Goal: Task Accomplishment & Management: Complete application form

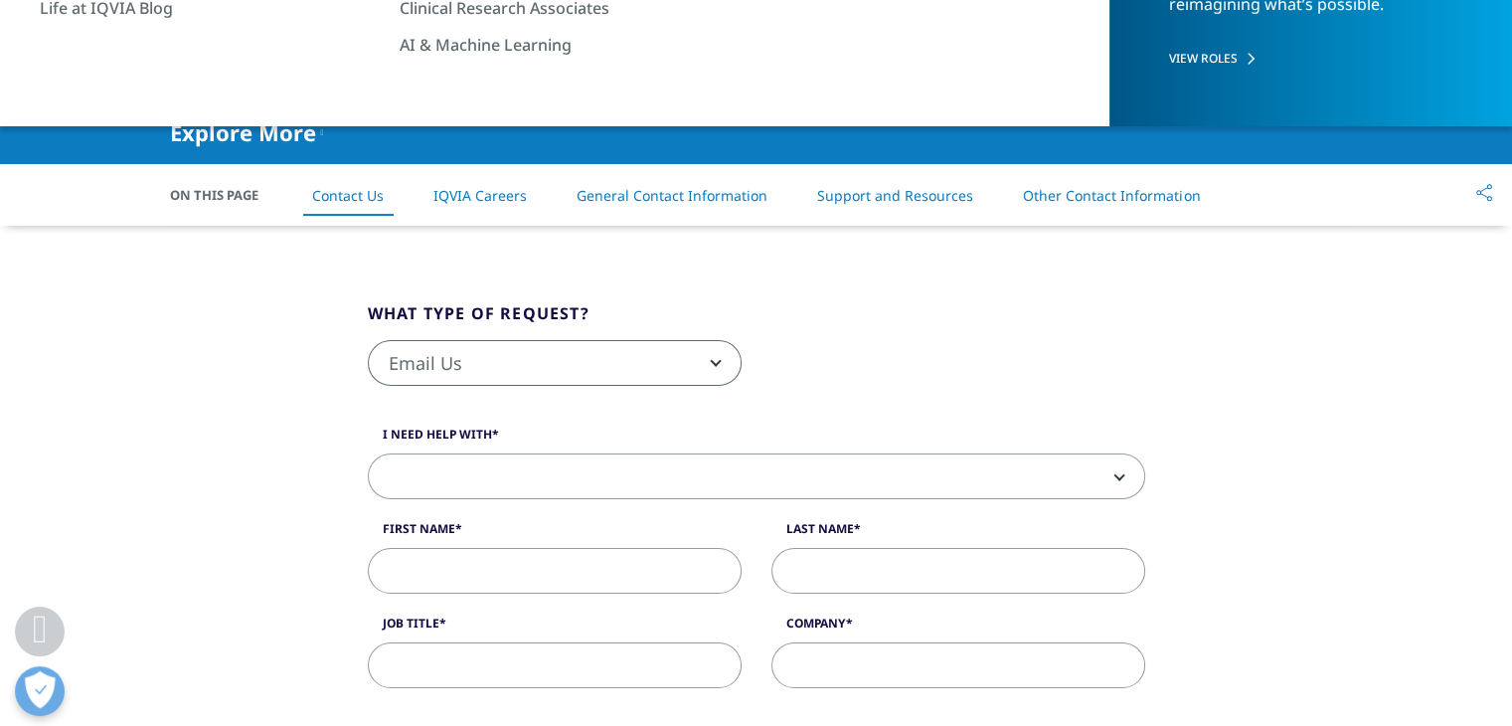
scroll to position [390, 0]
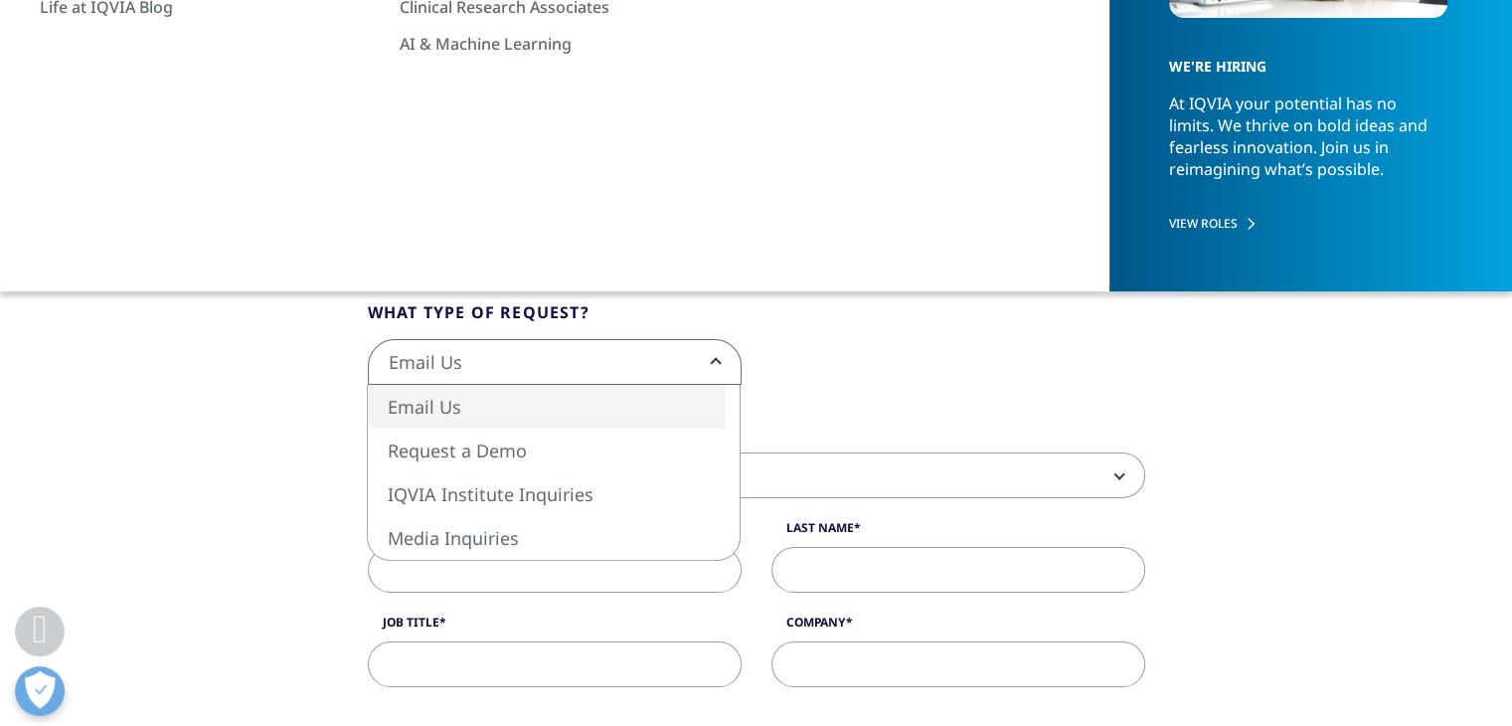
click at [650, 339] on span "Email Us" at bounding box center [555, 362] width 374 height 46
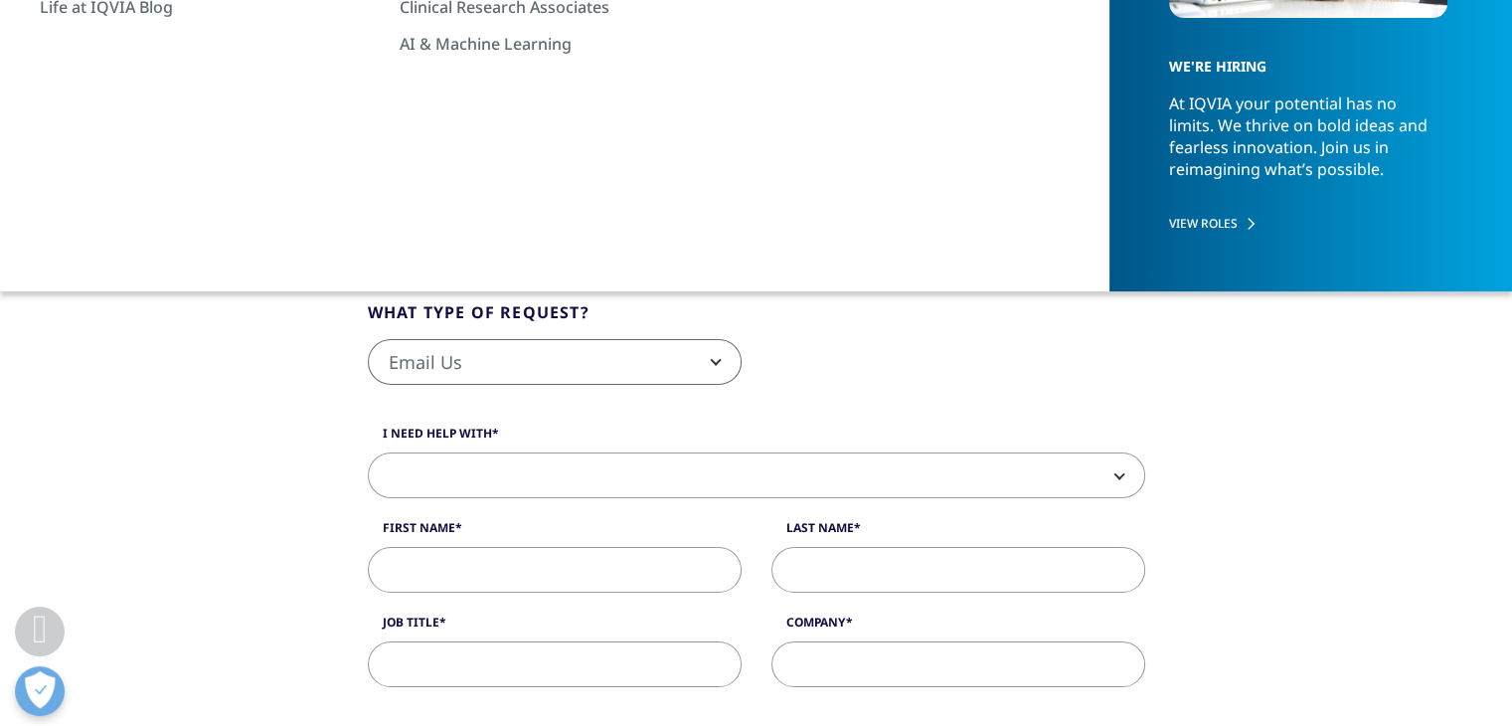
click at [625, 364] on span "Email Us" at bounding box center [555, 363] width 372 height 46
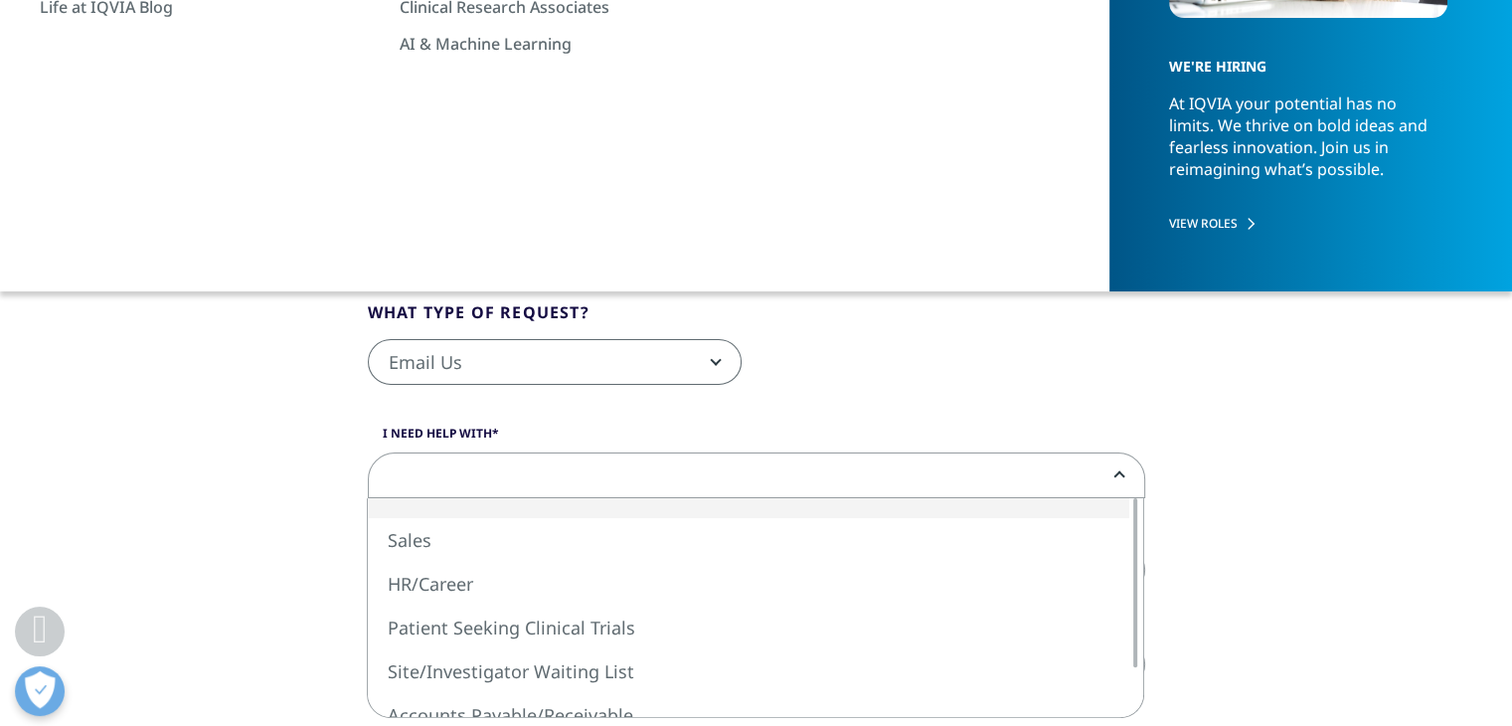
click at [586, 462] on span at bounding box center [756, 476] width 775 height 46
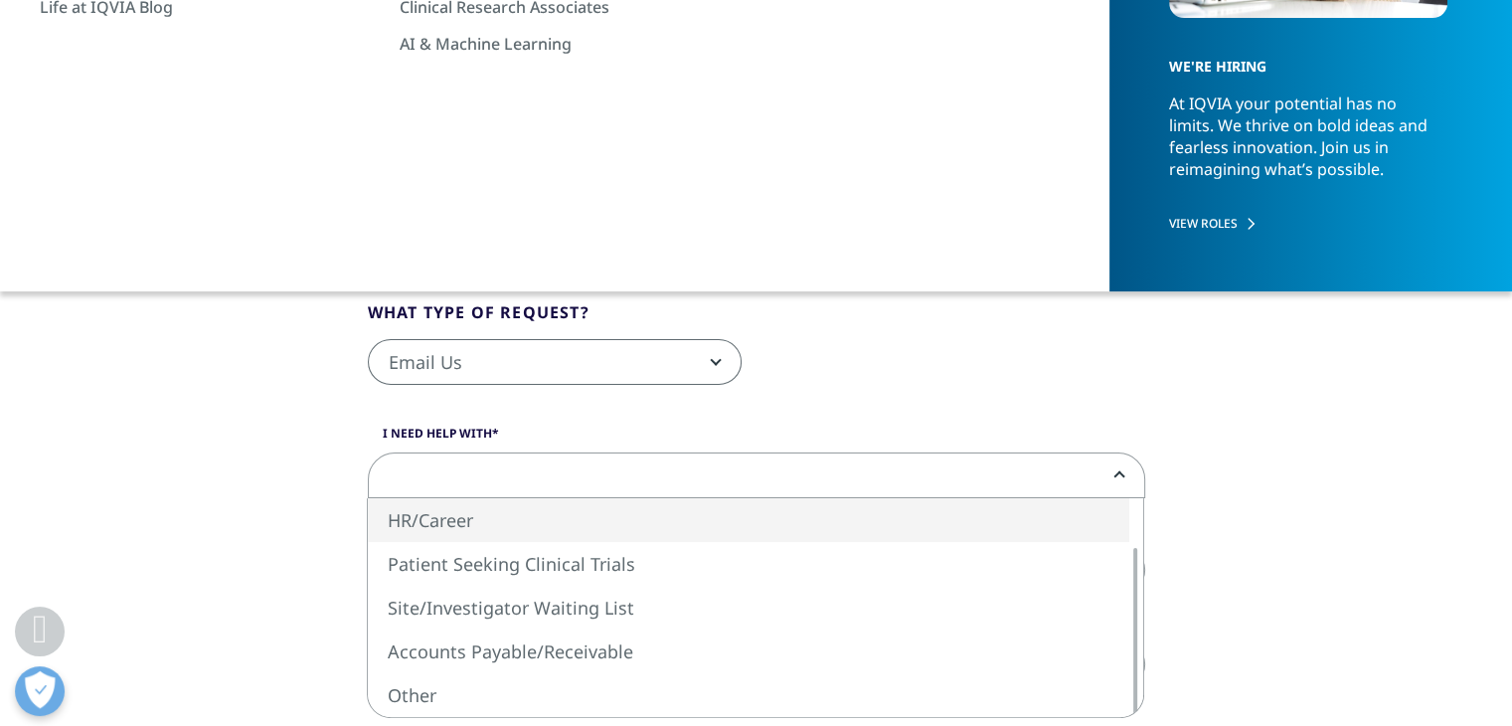
select select "HR/Career"
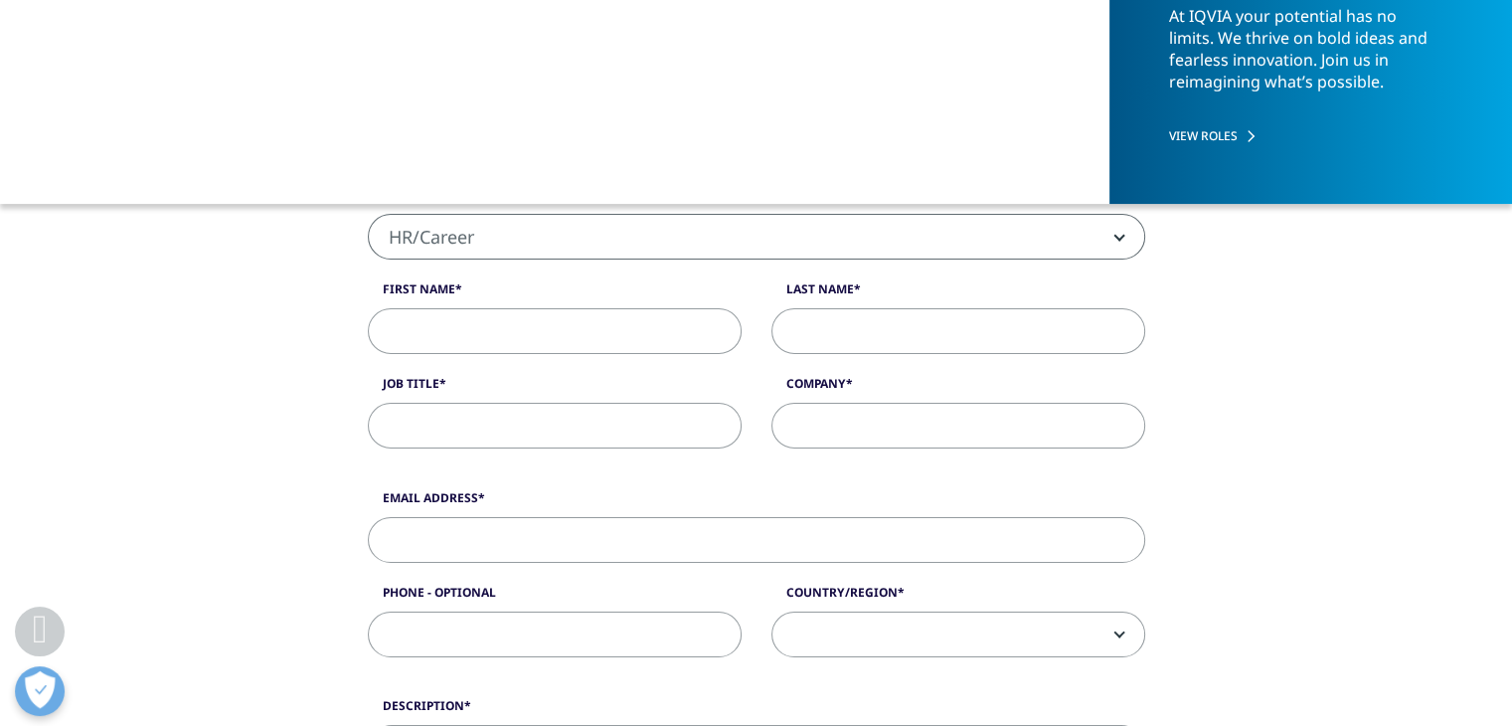
scroll to position [487, 0]
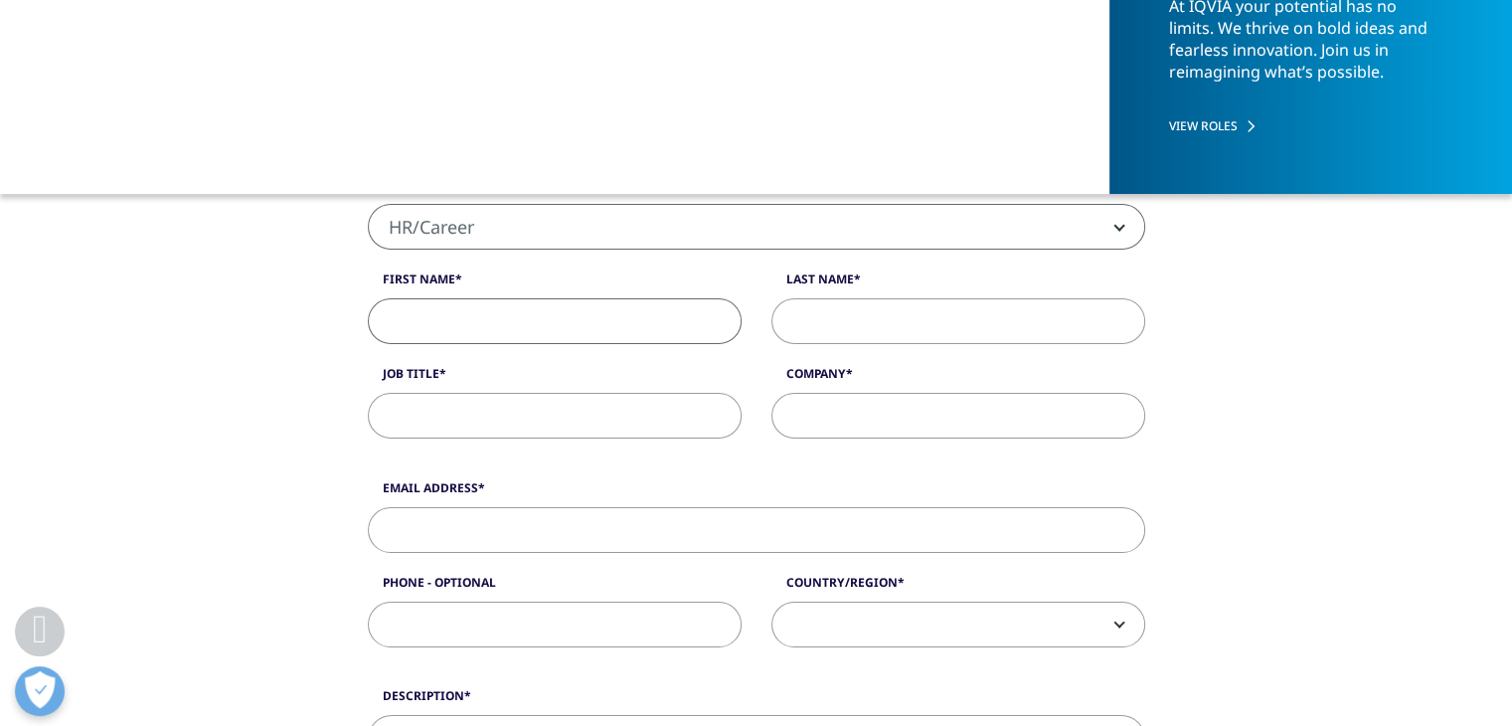
click at [541, 316] on input "First Name" at bounding box center [555, 321] width 374 height 46
type input "Blandine"
click at [857, 310] on input "Last Name" at bounding box center [958, 321] width 374 height 46
type input "[PERSON_NAME]"
click at [548, 411] on input "Job Title" at bounding box center [555, 416] width 374 height 46
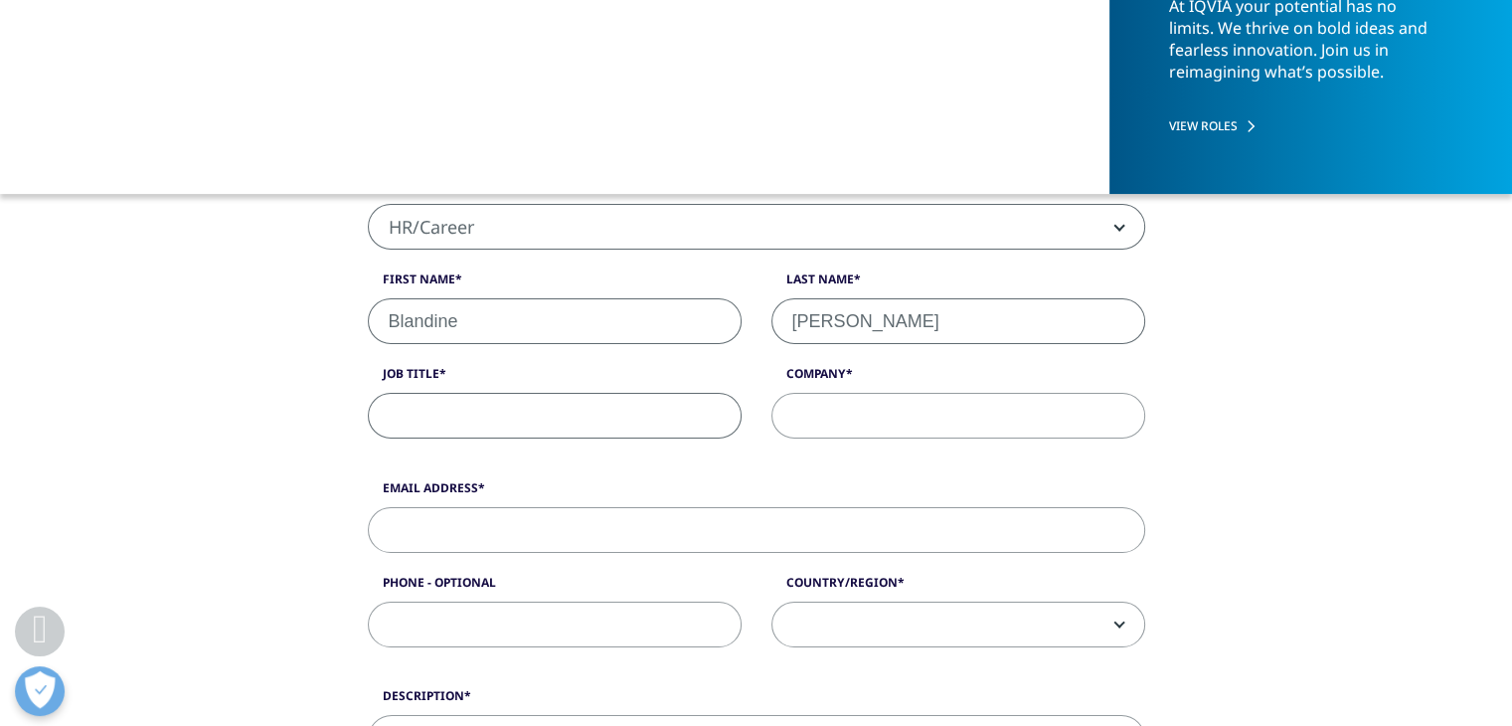
paste input "Analyst, Market Access/Policy Consulting"
type input "Analyst, Market Access/Policy Consulting"
click at [835, 430] on input "Company" at bounding box center [958, 416] width 374 height 46
click at [811, 413] on input "Company" at bounding box center [958, 416] width 374 height 46
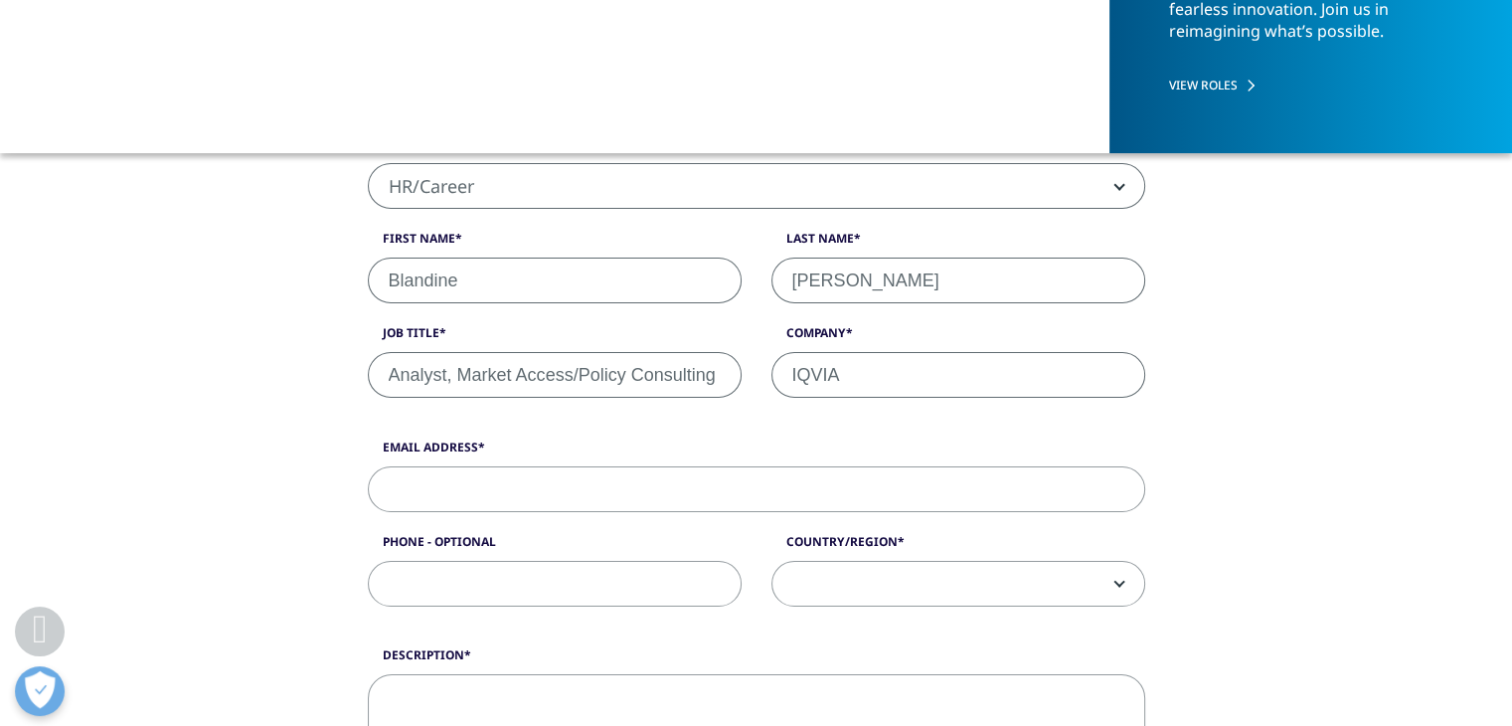
scroll to position [539, 0]
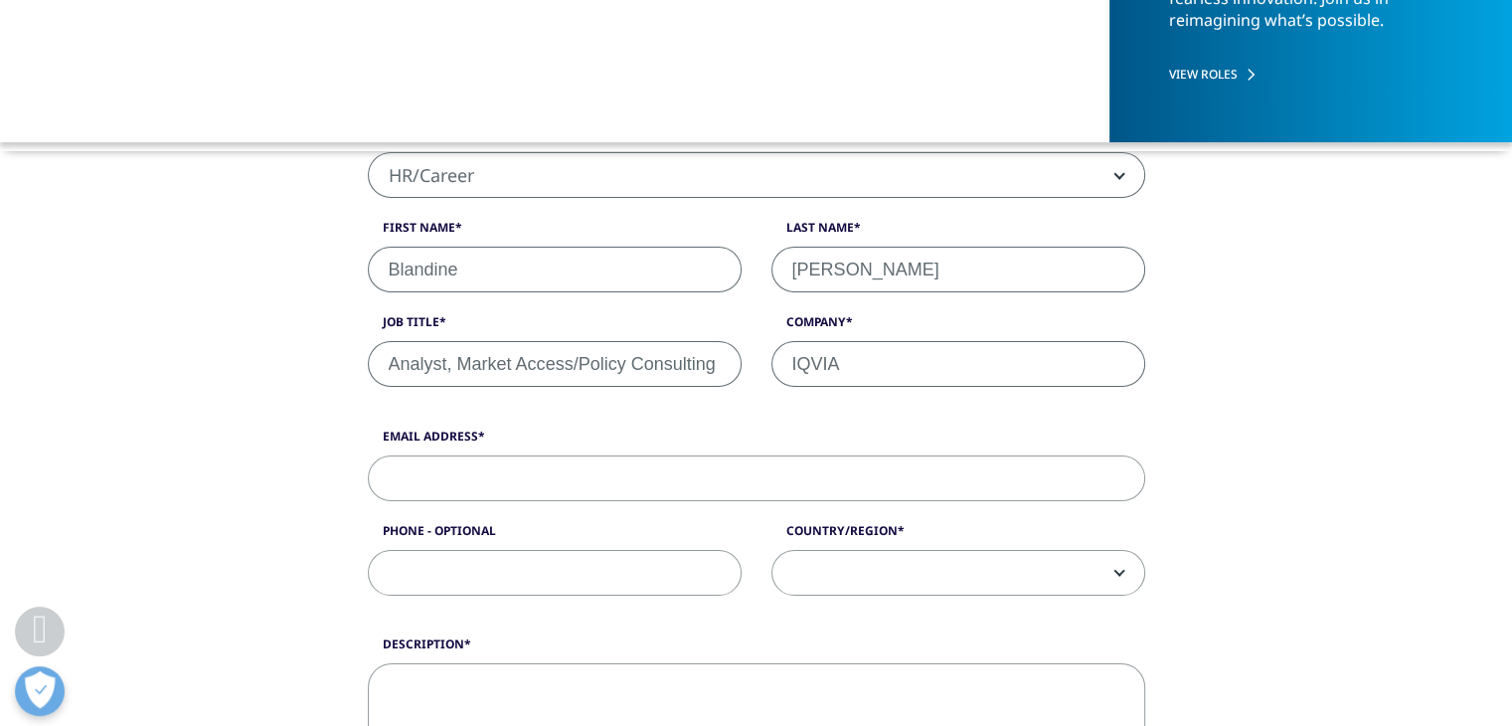
type input "IQVIA"
click at [575, 464] on input "Email Address" at bounding box center [756, 478] width 777 height 46
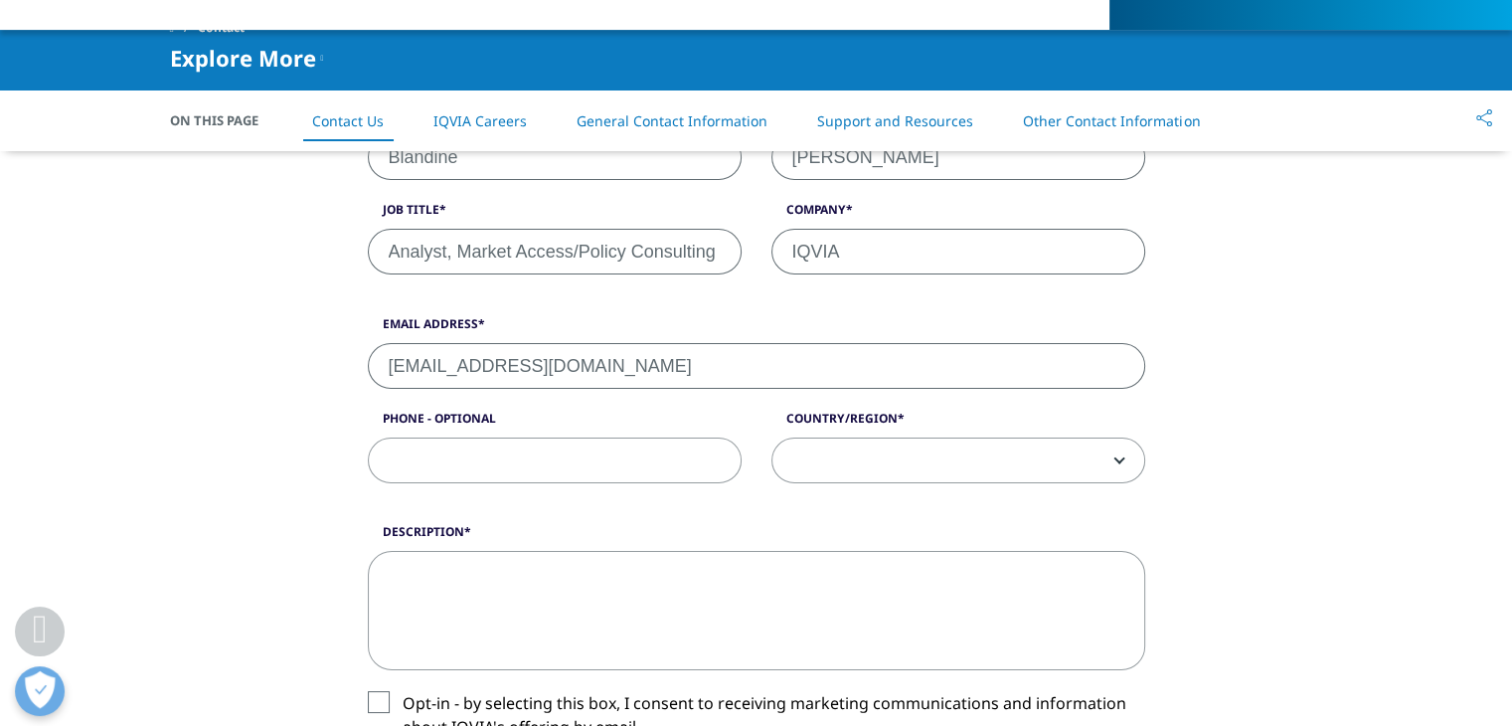
scroll to position [724, 0]
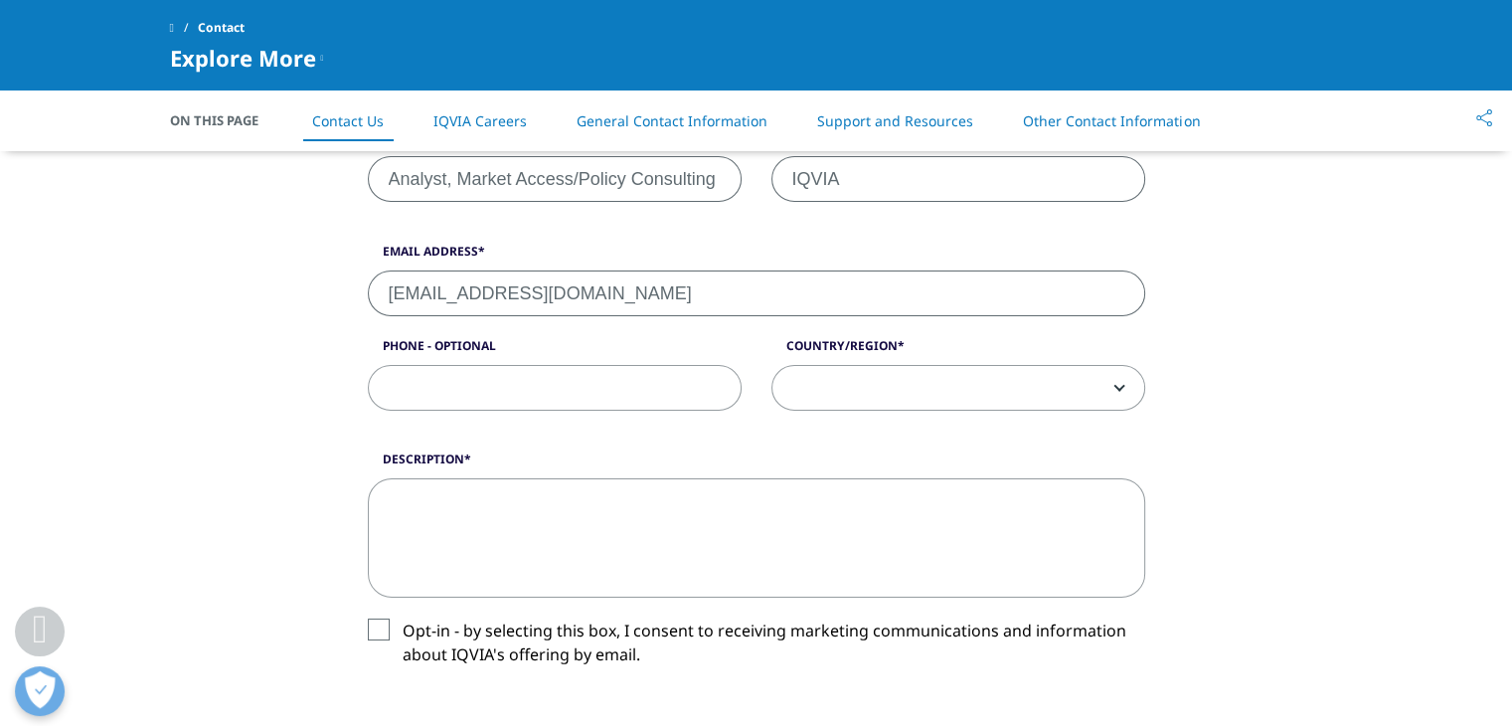
type input "[EMAIL_ADDRESS][DOMAIN_NAME]"
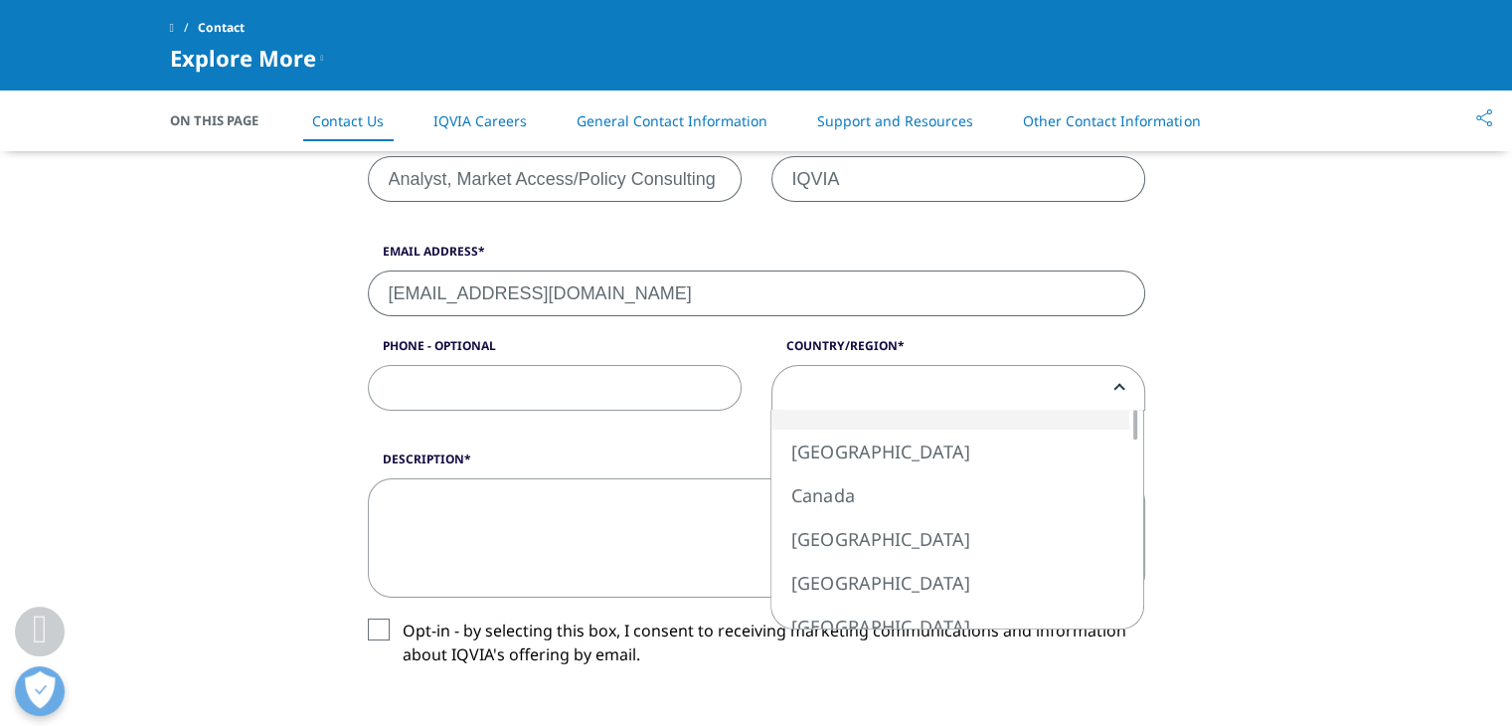
click at [824, 396] on span at bounding box center [958, 389] width 372 height 46
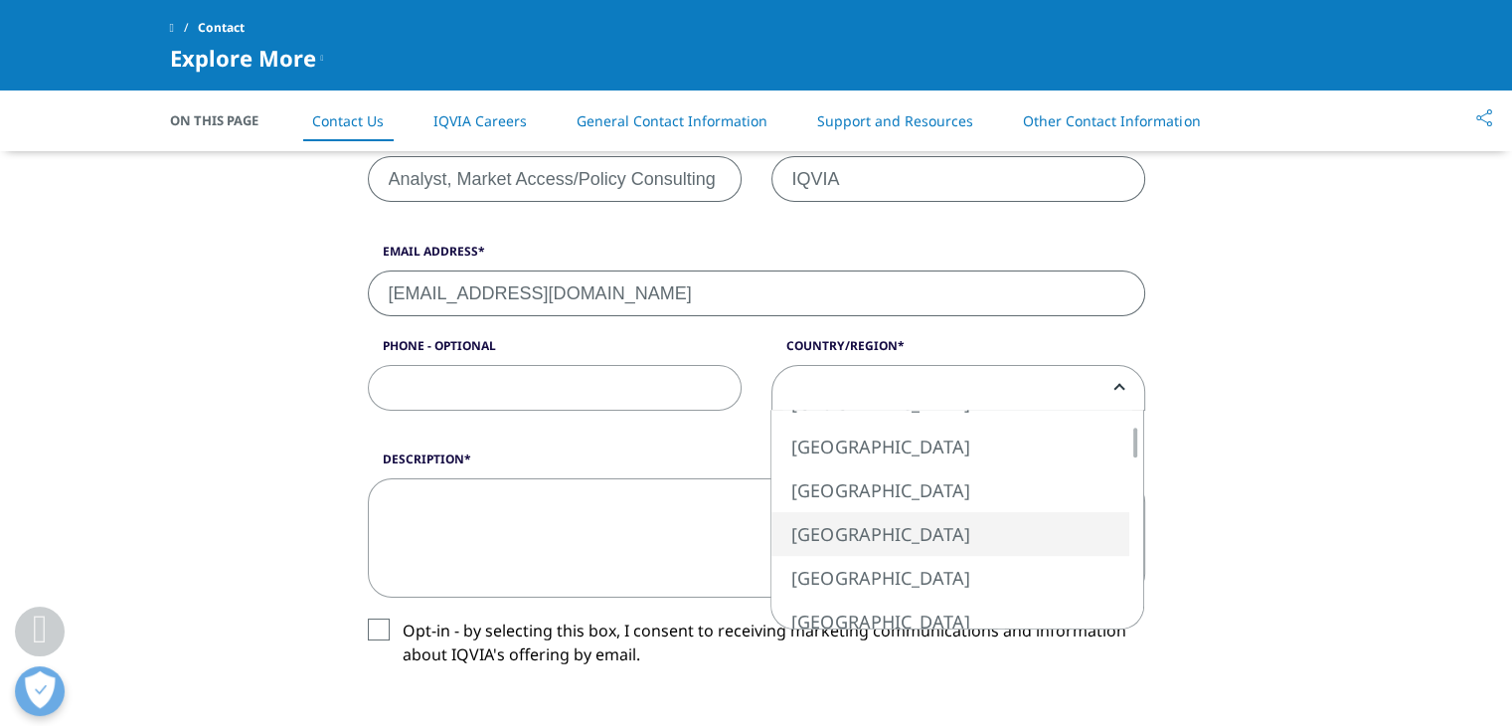
select select "[GEOGRAPHIC_DATA]"
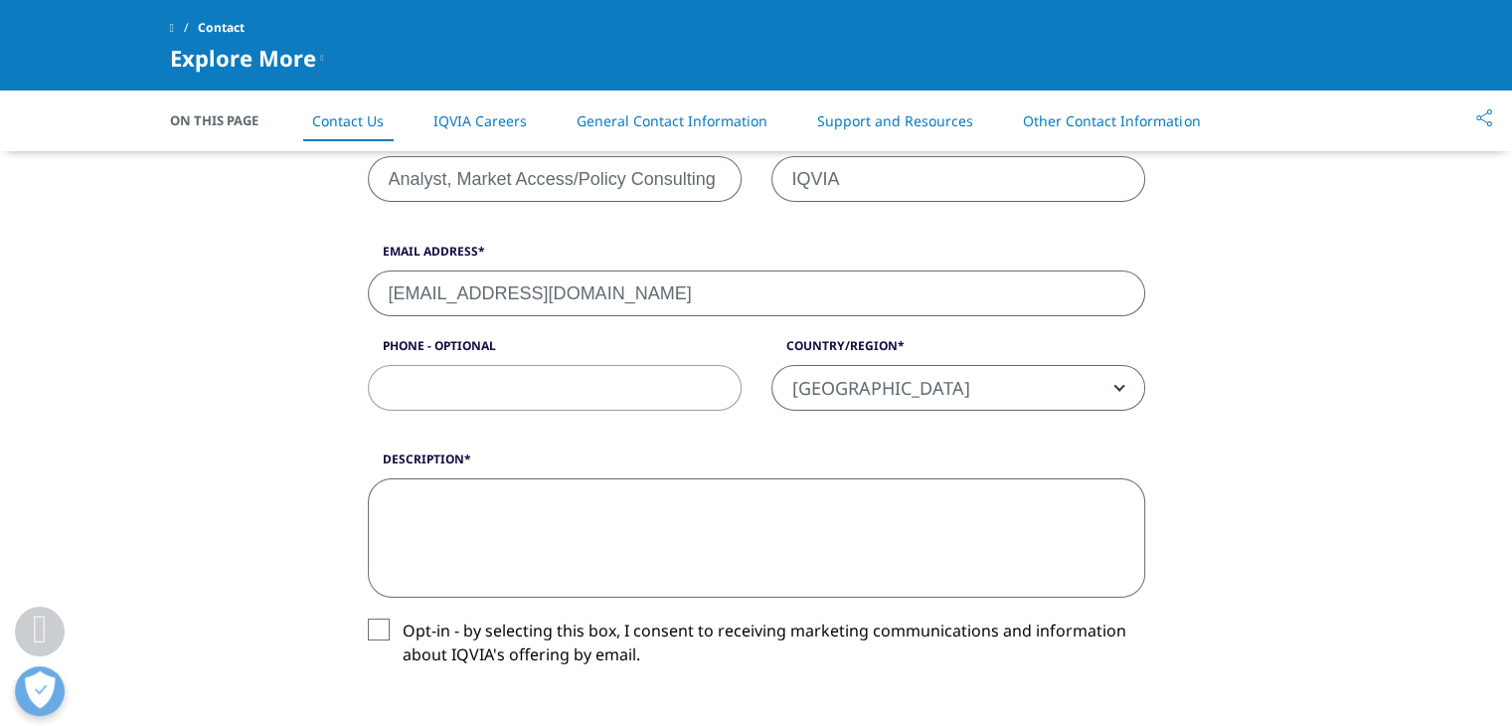
click at [749, 517] on textarea "Description" at bounding box center [756, 537] width 777 height 119
click at [418, 529] on textarea "Description" at bounding box center [756, 537] width 777 height 119
paste textarea "Hello, I have applied for the Analyst, Consulting Services position (Job Requis…"
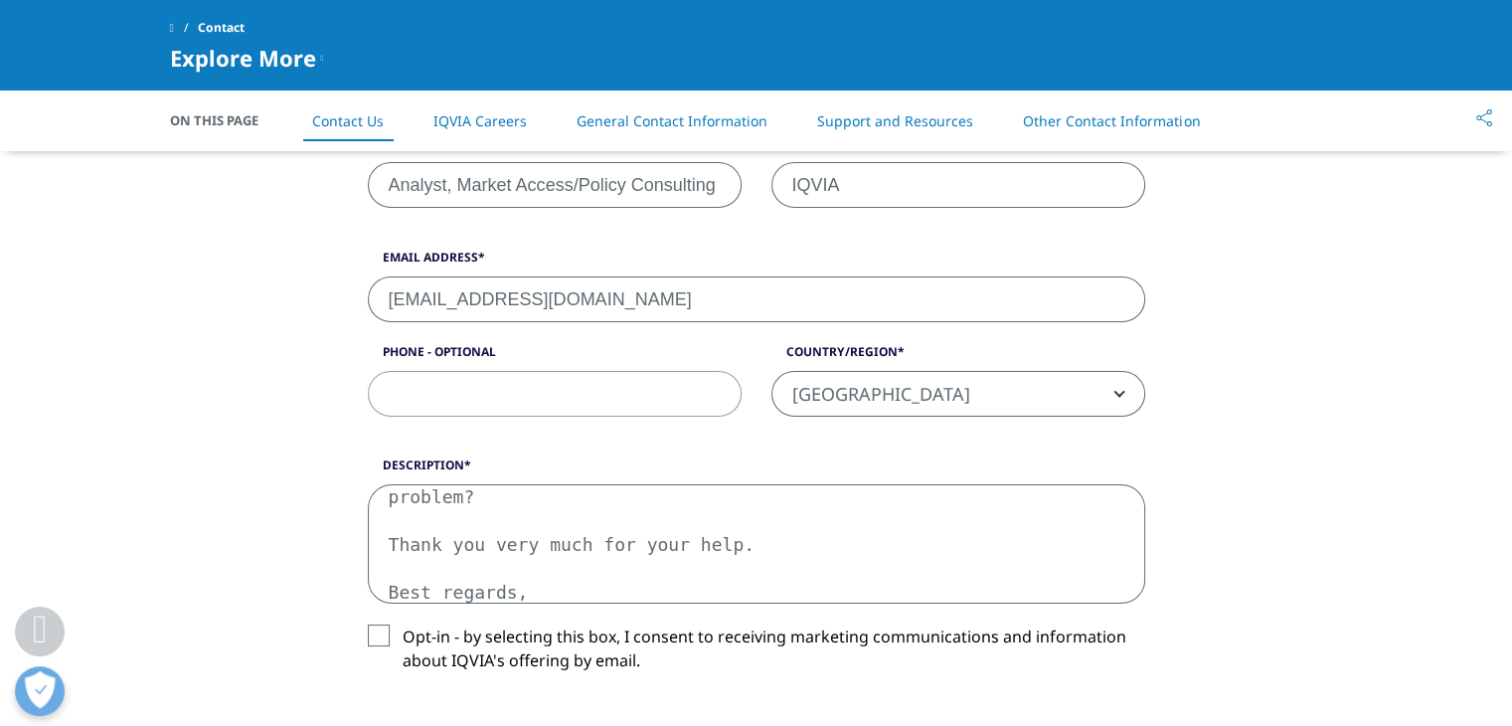
scroll to position [719, 0]
click at [398, 510] on textarea "Hello, I have applied for the Analyst, Consulting Services position (Job Requis…" at bounding box center [756, 542] width 777 height 119
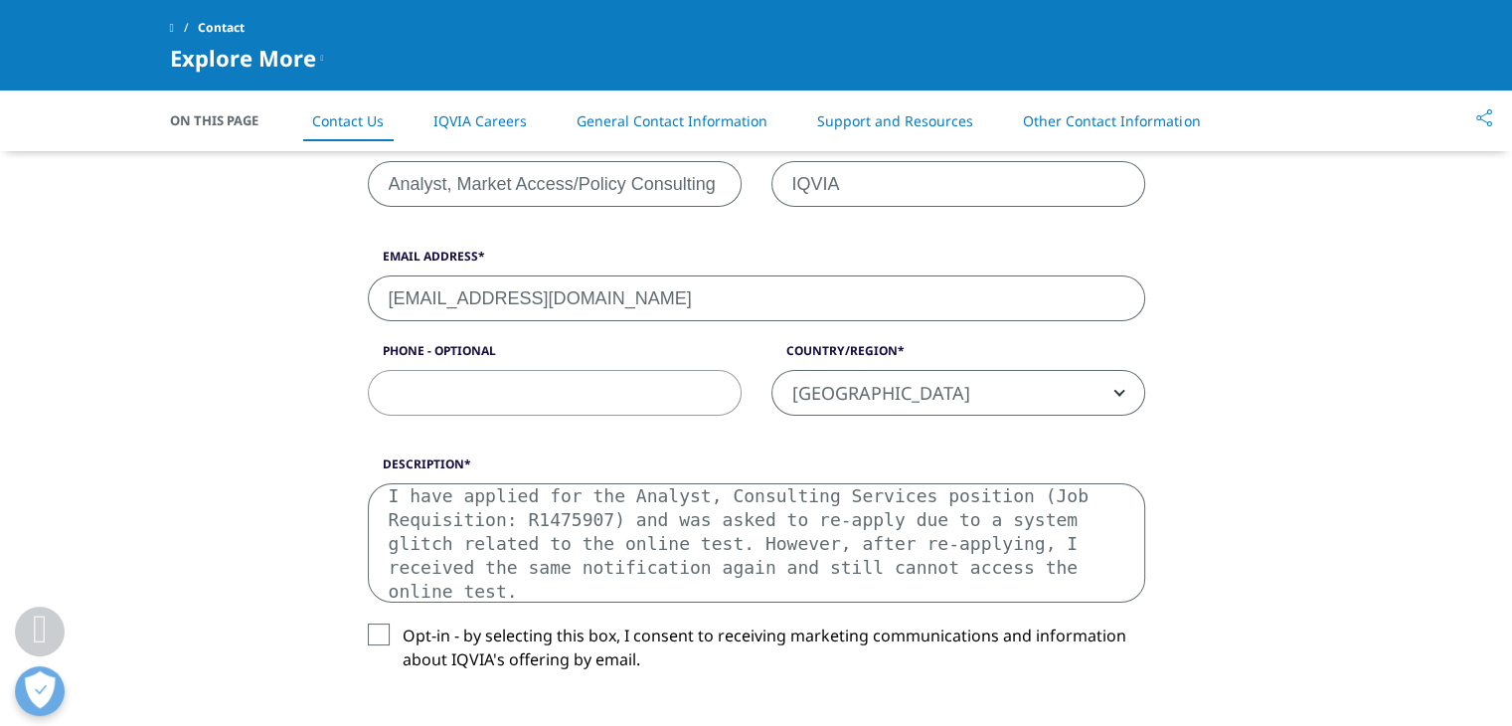
scroll to position [10, 0]
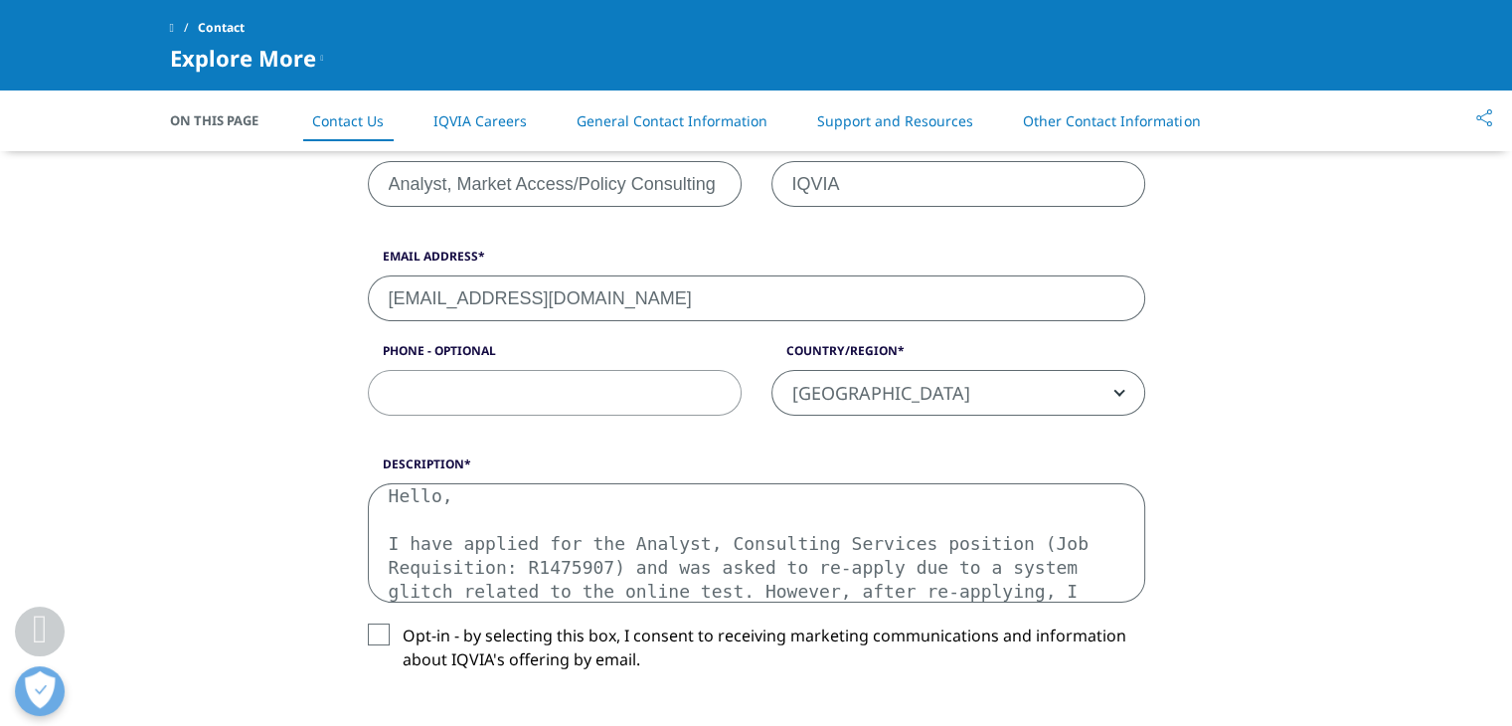
click at [399, 501] on textarea "Hello, I have applied for the Analyst, Consulting Services position (Job Requis…" at bounding box center [756, 542] width 777 height 119
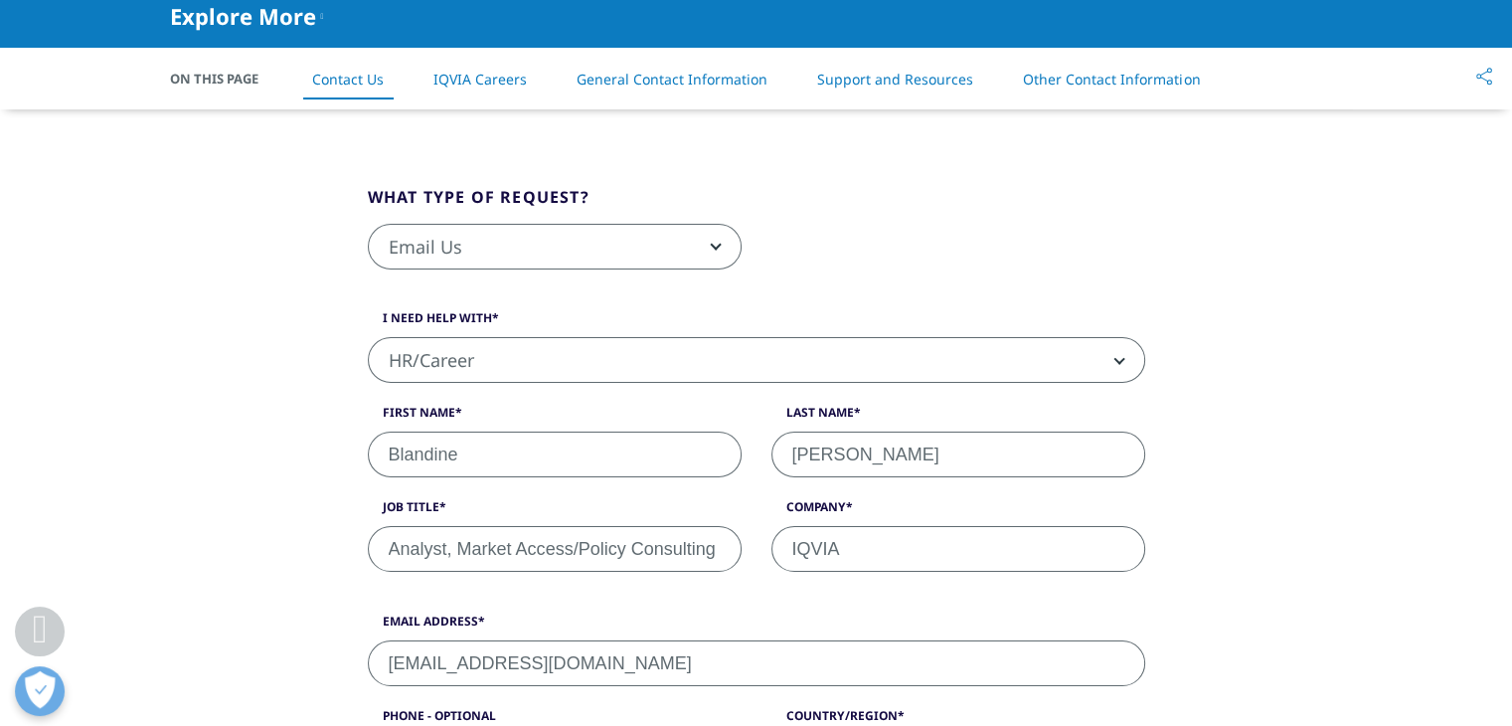
scroll to position [646, 0]
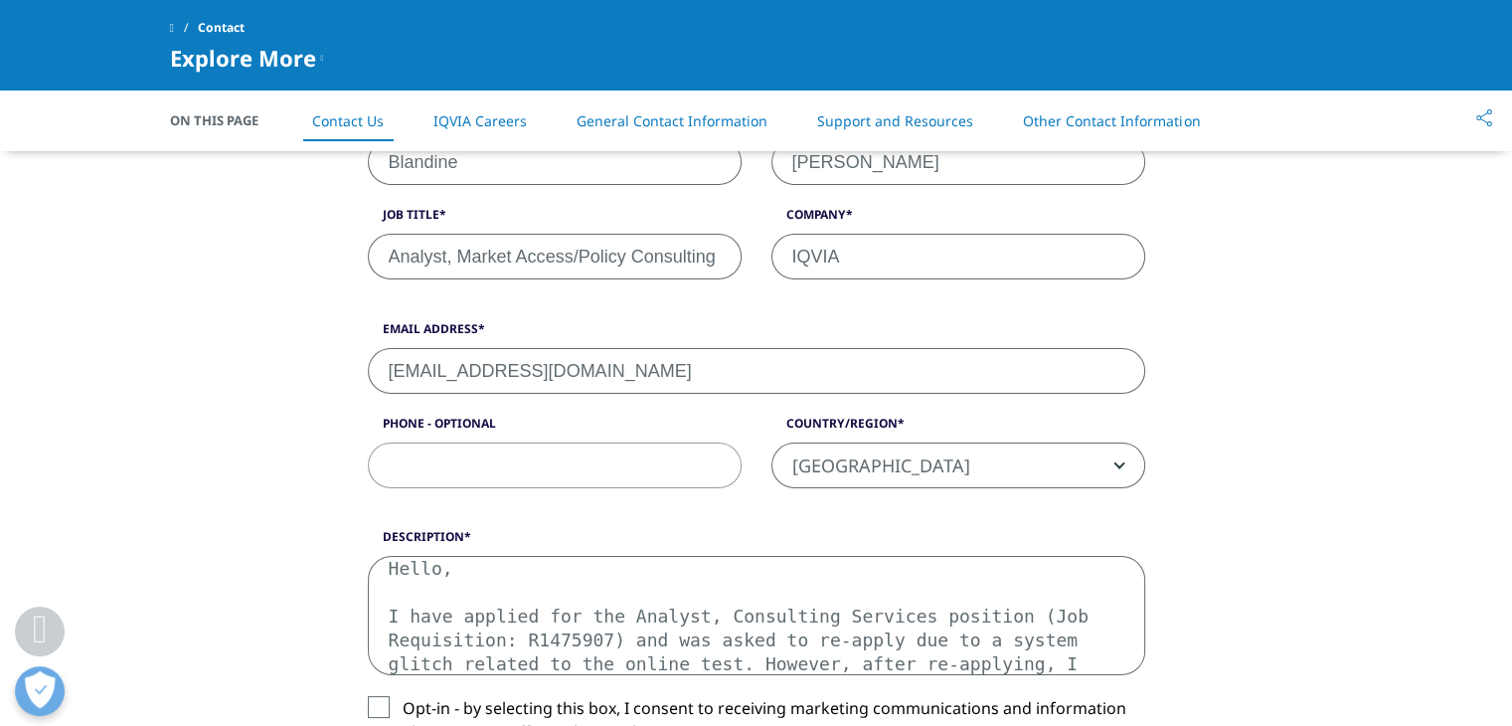
click at [387, 578] on textarea "Hello, I have applied for the Analyst, Consulting Services position (Job Requis…" at bounding box center [756, 615] width 777 height 119
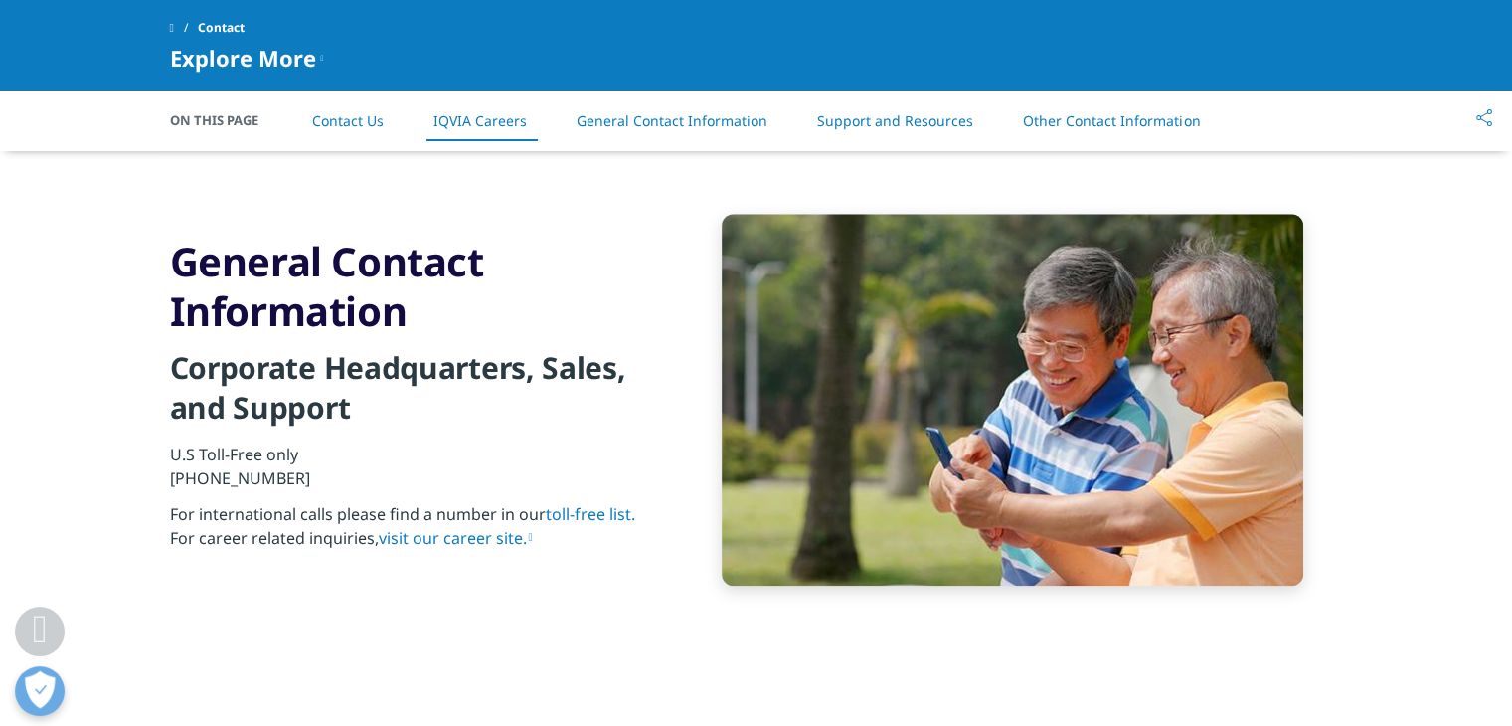
drag, startPoint x: 384, startPoint y: 568, endPoint x: 659, endPoint y: 398, distance: 323.6
click at [659, 398] on div "Clear Search Loading Language Choose a Region Contact Us" at bounding box center [756, 18] width 1512 height 4140
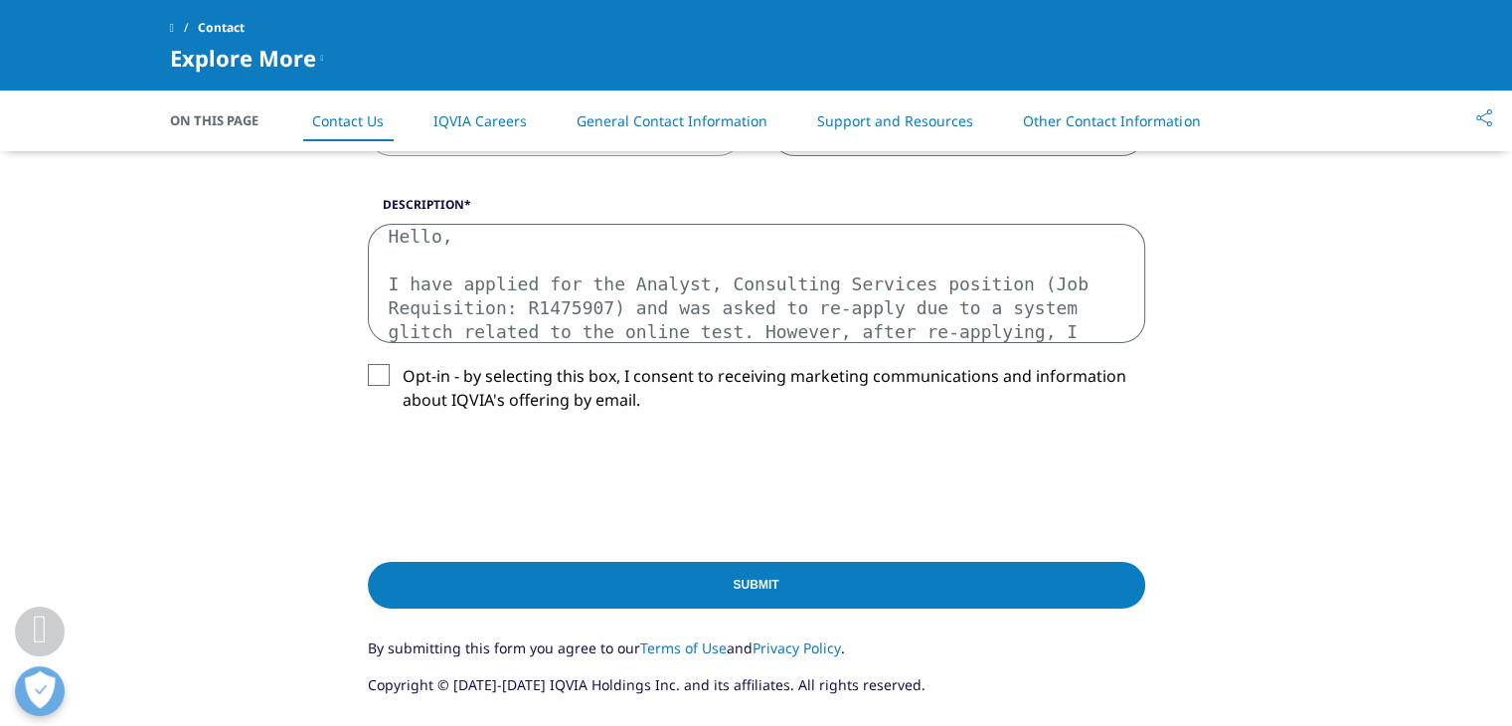
scroll to position [956, 0]
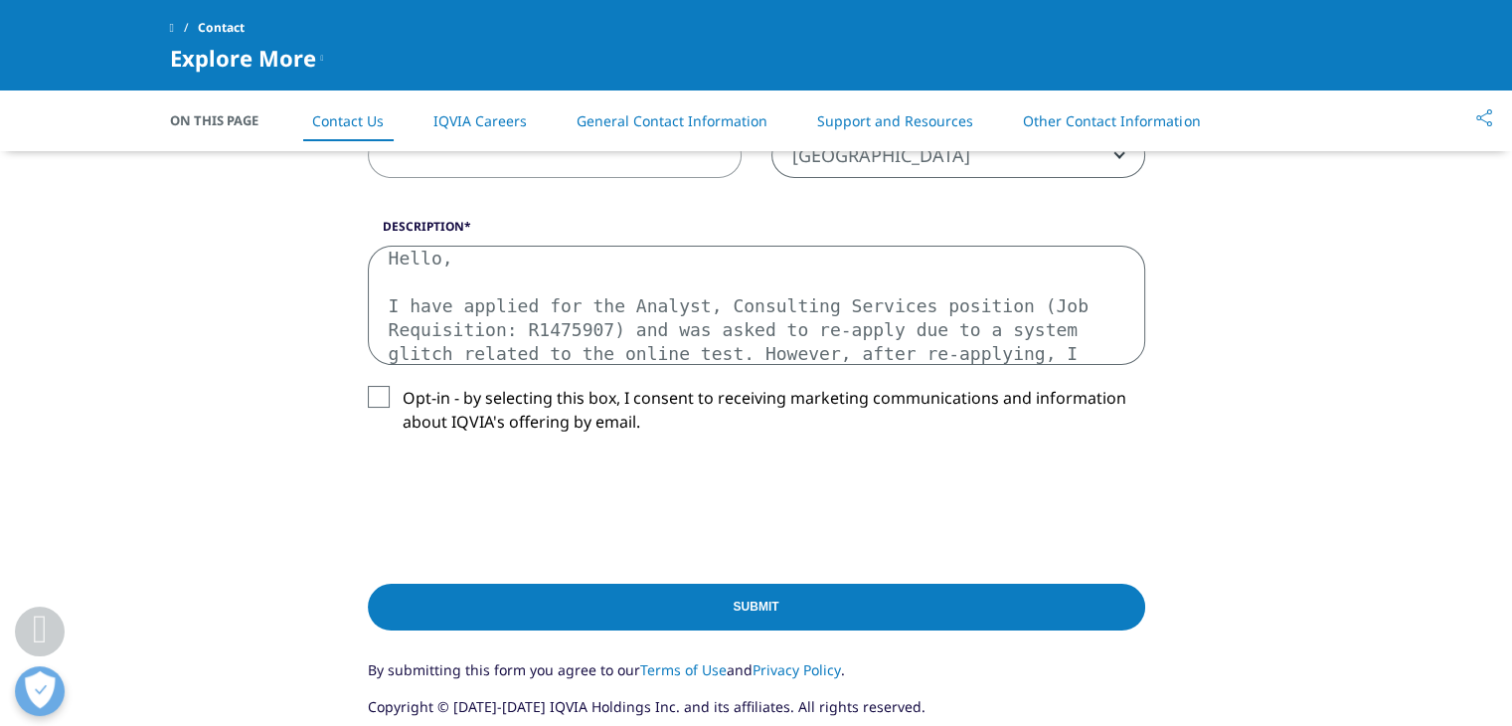
click at [608, 295] on textarea "Hello, I have applied for the Analyst, Consulting Services position (Job Requis…" at bounding box center [756, 305] width 777 height 119
drag, startPoint x: 387, startPoint y: 257, endPoint x: 1098, endPoint y: 357, distance: 718.7
click at [1098, 357] on textarea "Hello, I have applied for the Analyst, Consulting Services position (Job Requis…" at bounding box center [756, 305] width 777 height 119
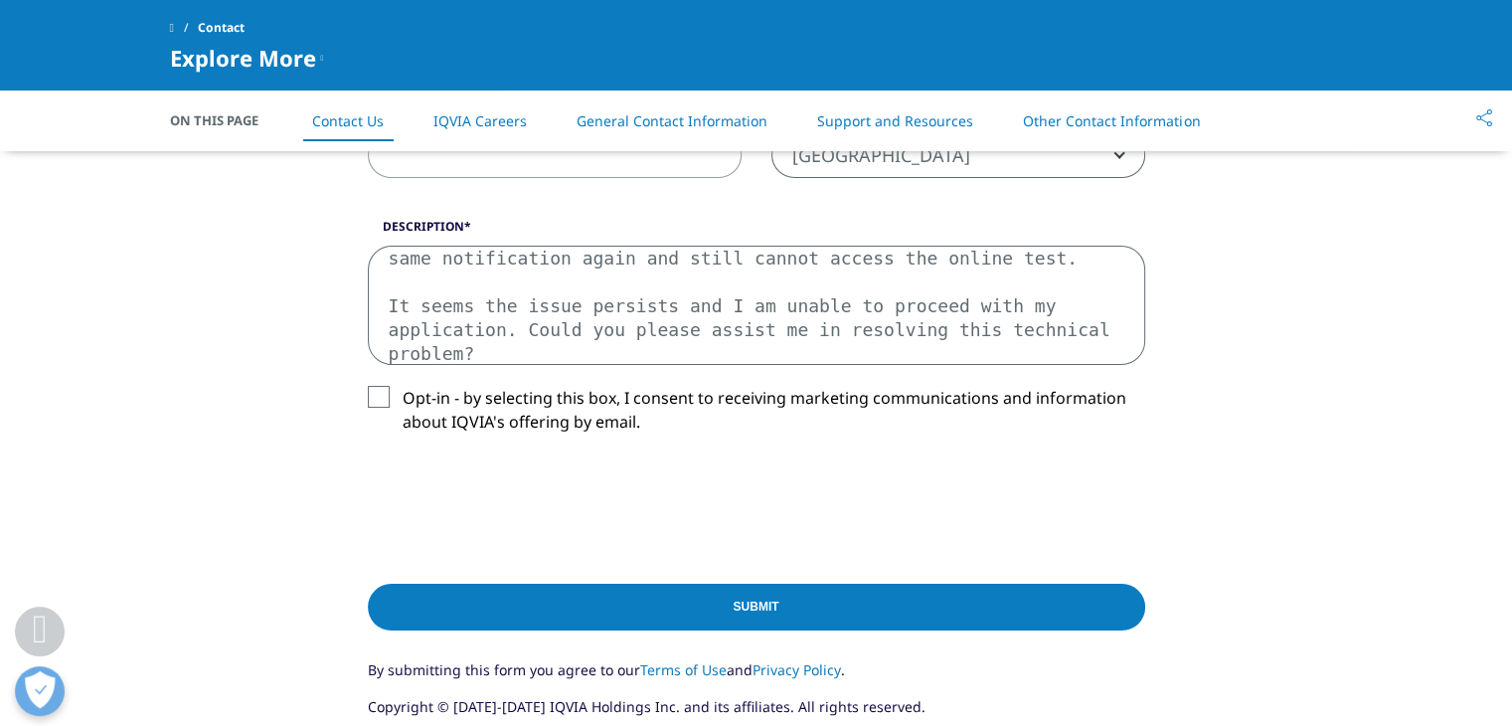
scroll to position [0, 0]
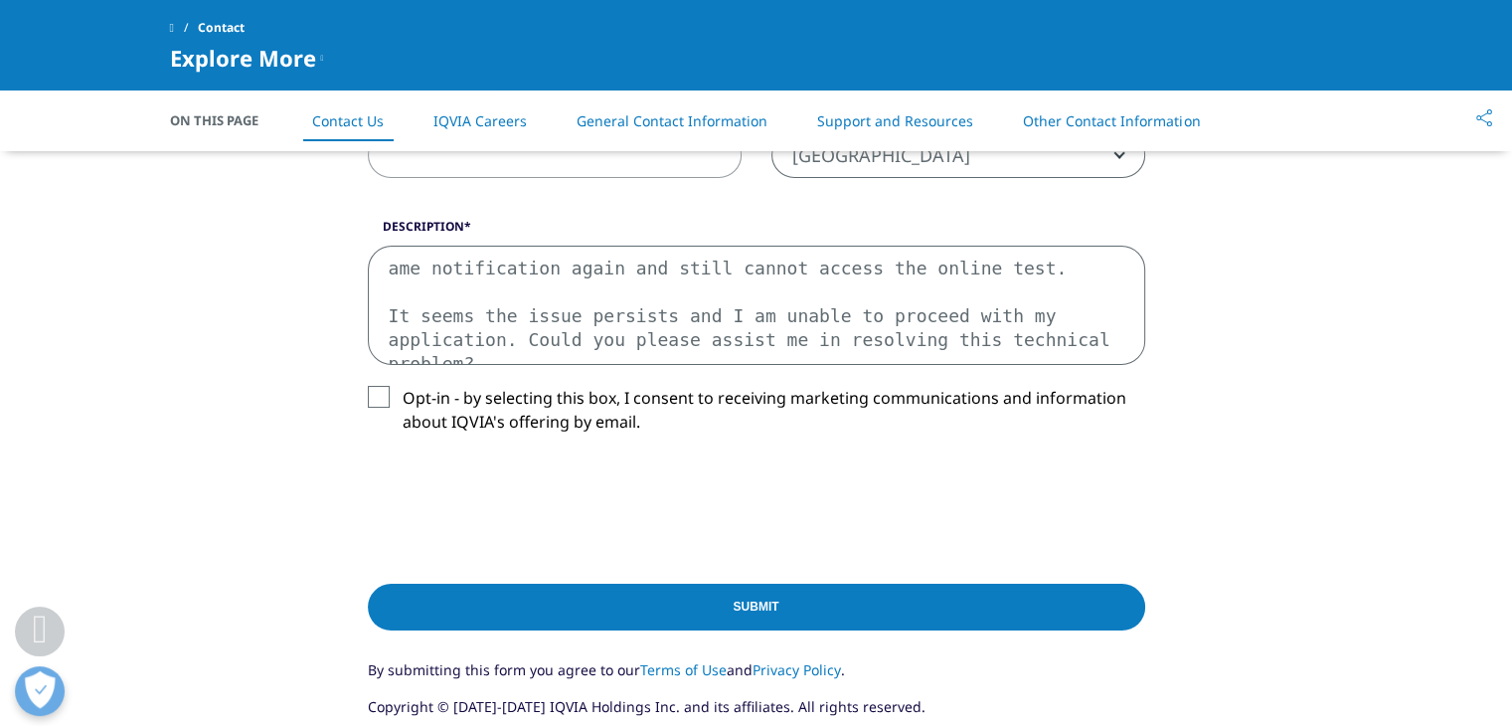
drag, startPoint x: 388, startPoint y: 267, endPoint x: 480, endPoint y: 360, distance: 130.7
click at [480, 360] on textarea "ame notification again and still cannot access the online test. It seems the is…" at bounding box center [756, 305] width 777 height 119
type textarea "Thank you very much for your help. Best regards, [PERSON_NAME]"
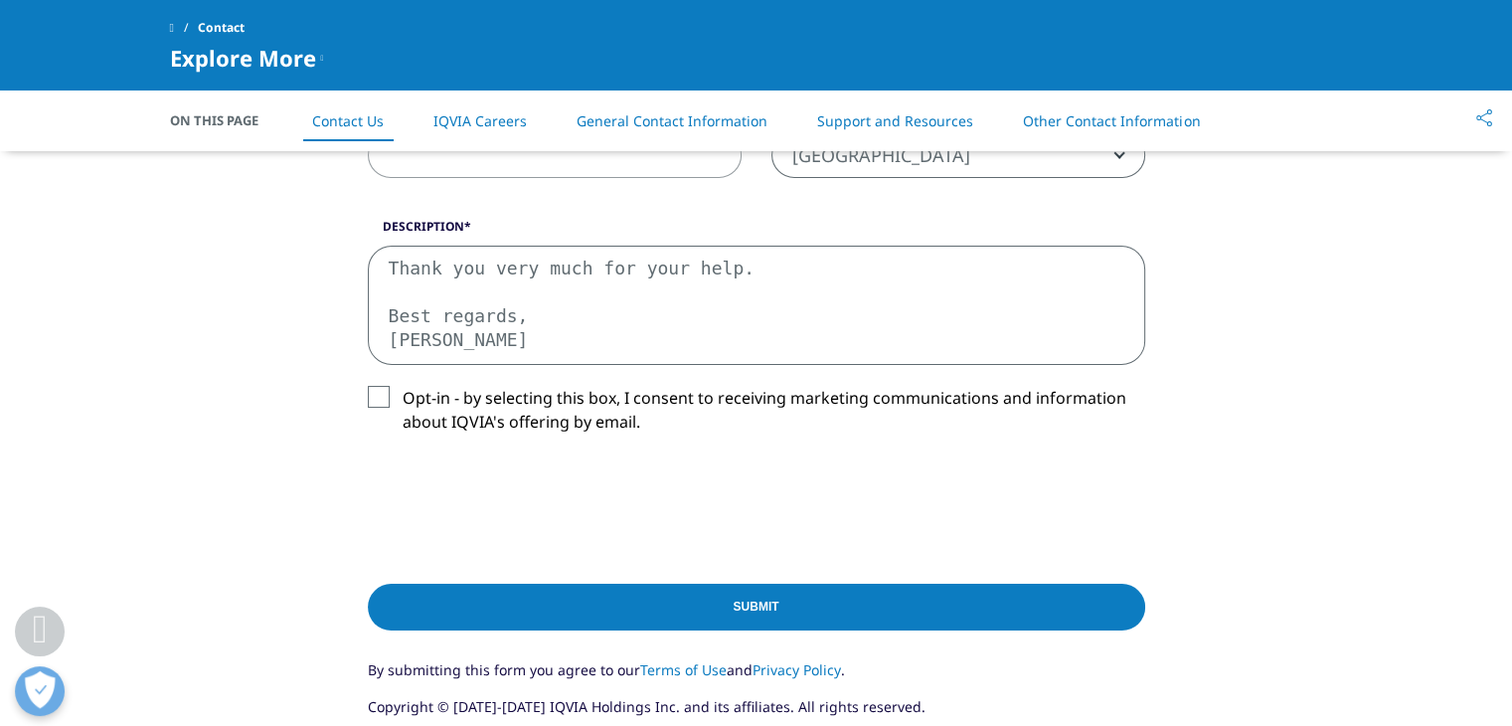
drag, startPoint x: 391, startPoint y: 268, endPoint x: 588, endPoint y: 384, distance: 229.0
click at [588, 384] on div "Description Thank you very much for your help. Best regards, [PERSON_NAME] Opt-…" at bounding box center [756, 342] width 807 height 248
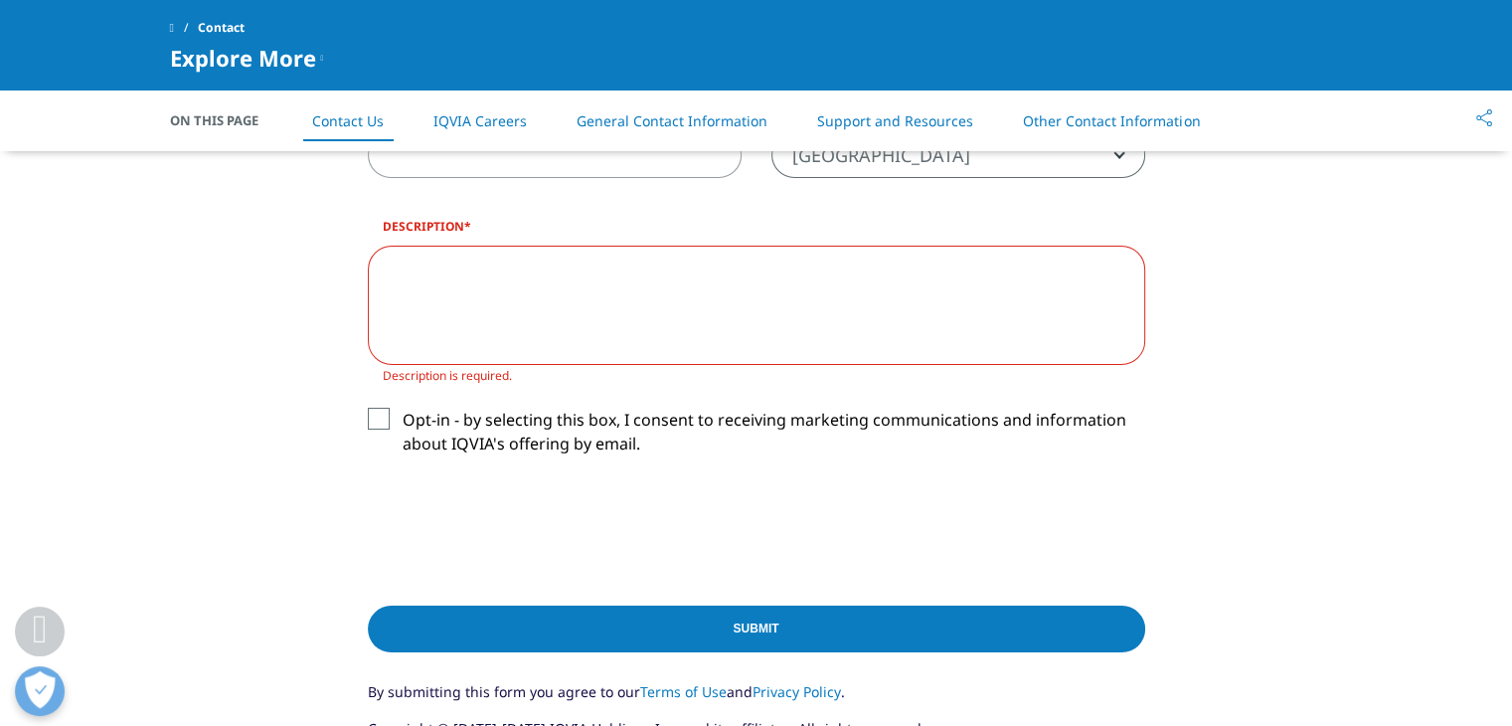
paste textarea "Dear IQVIA Recruitment and Support Team, I have applied for the Analyst, Consul…"
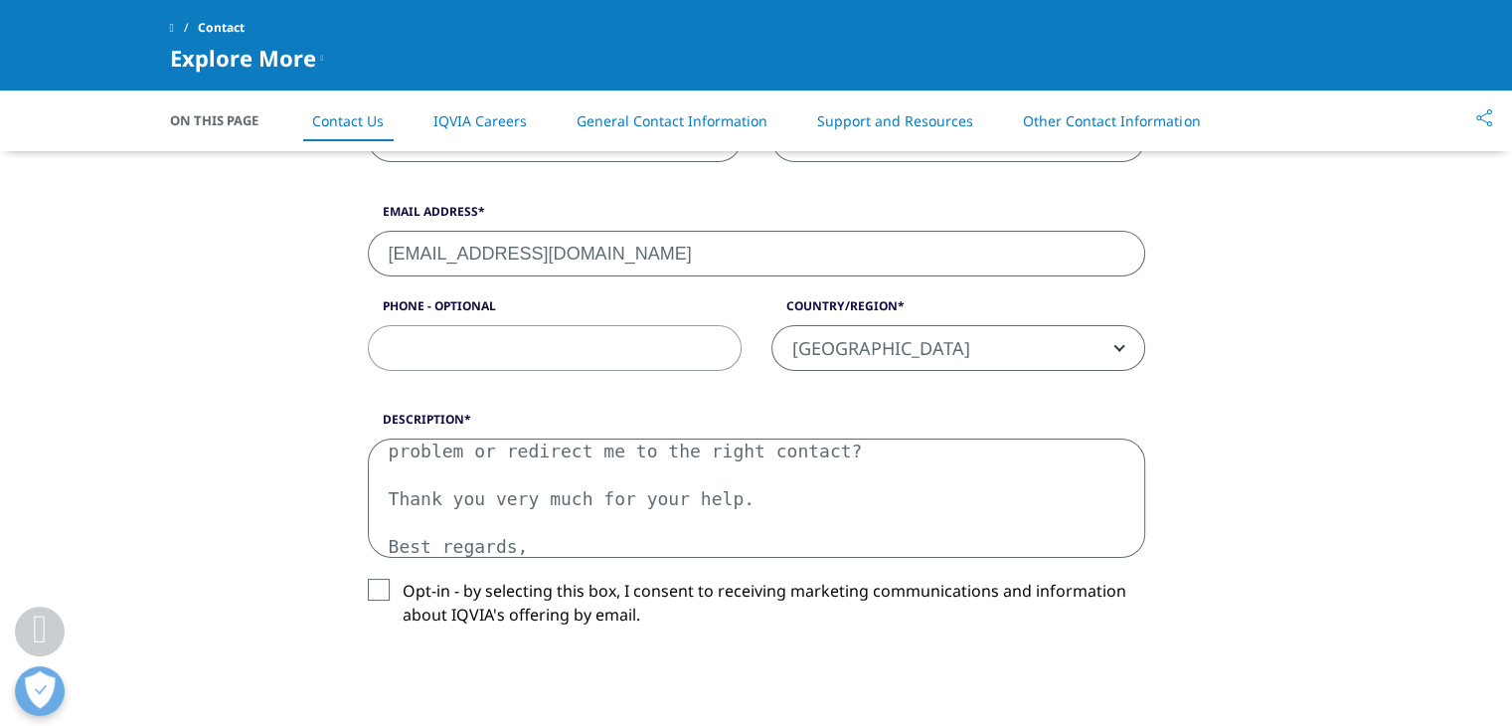
scroll to position [764, 0]
click at [385, 470] on textarea "Dear IQVIA Recruitment and Support Team, I have applied for the Analyst, Consul…" at bounding box center [756, 496] width 777 height 119
click at [545, 527] on textarea "Dear IQVIA Recruitment and Support Team, I have applied for the Analyst, Consul…" at bounding box center [756, 496] width 777 height 119
click at [391, 467] on textarea "Dear IQVIA Recruitment and Support Team, I have applied for the Analyst, Consul…" at bounding box center [756, 496] width 777 height 119
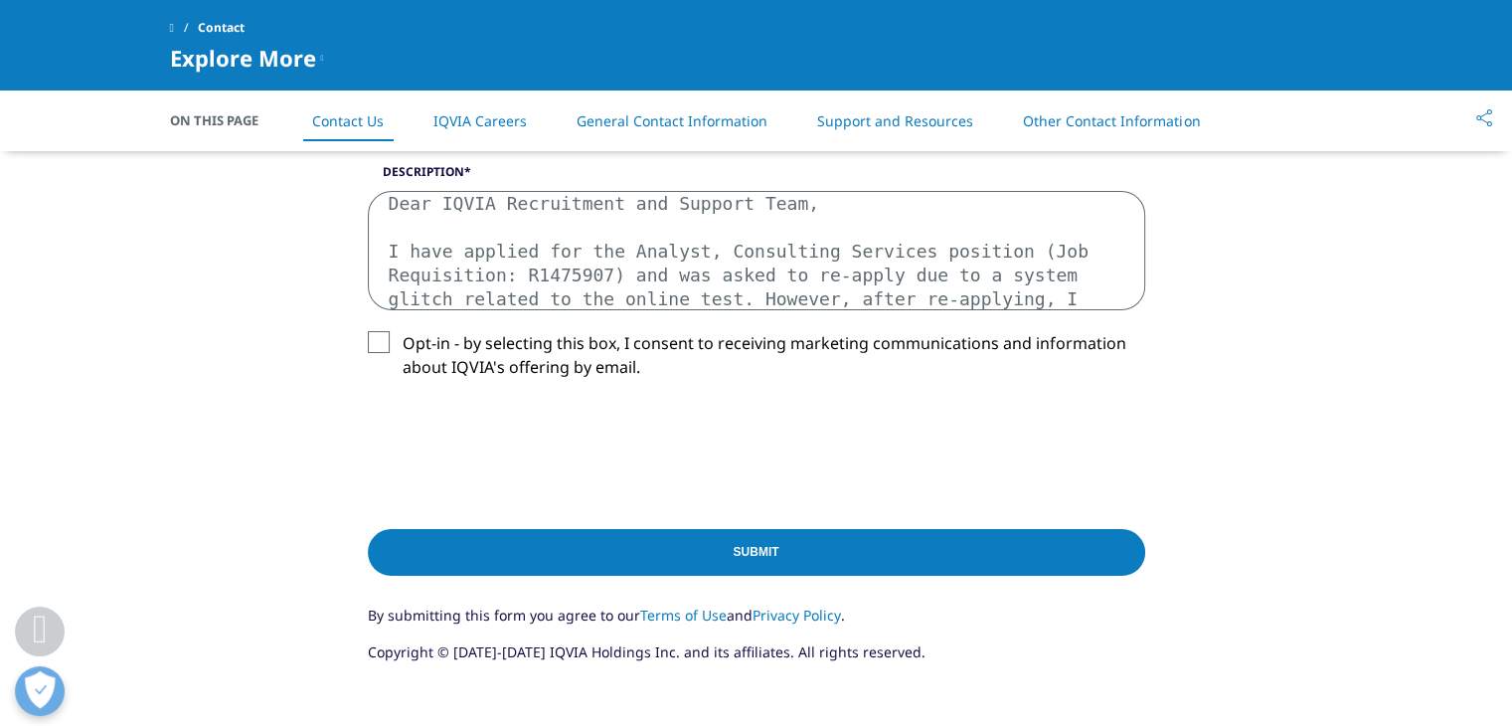
scroll to position [1016, 0]
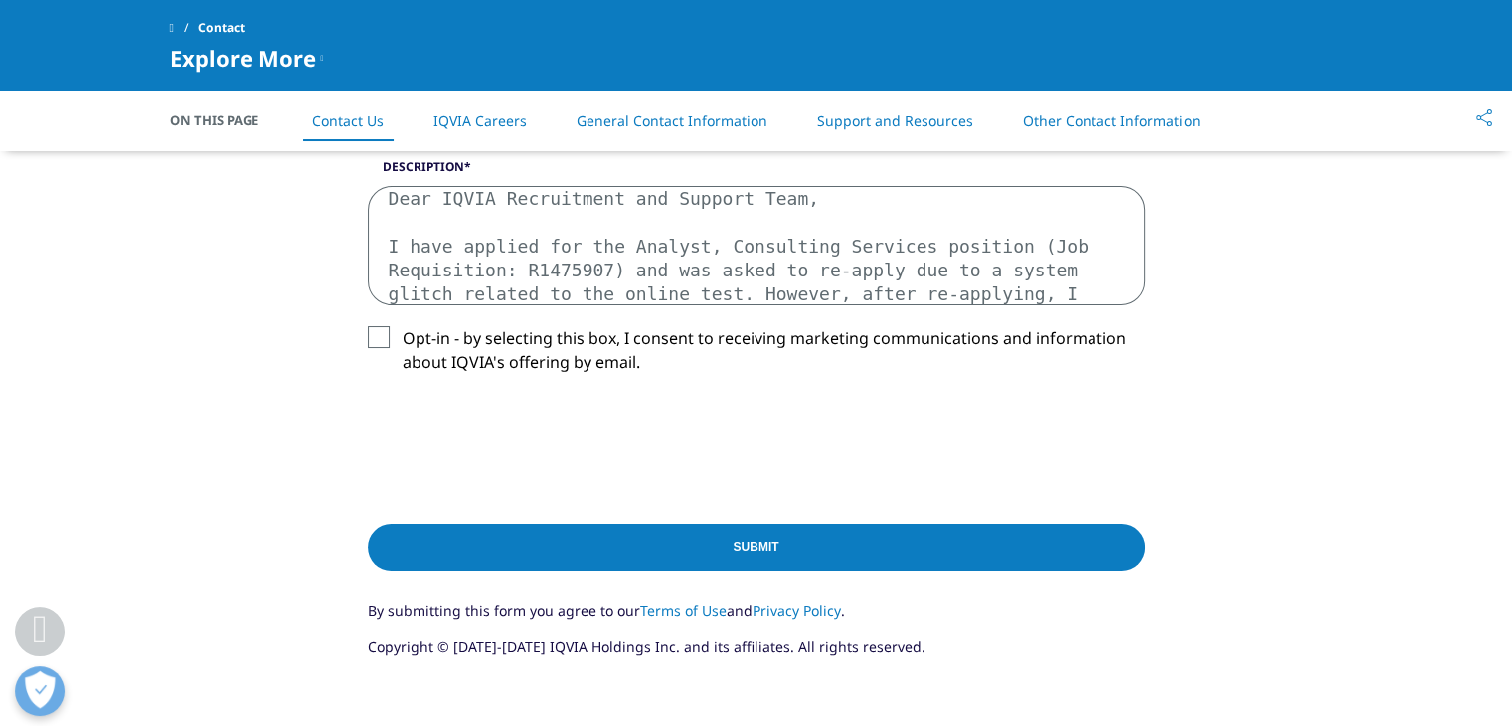
type textarea "Dear IQVIA Recruitment and Support Team, I have applied for the Analyst, Consul…"
click at [379, 336] on label "Opt-in - by selecting this box, I consent to receiving marketing communications…" at bounding box center [756, 355] width 777 height 59
click at [403, 326] on input "Opt-in - by selecting this box, I consent to receiving marketing communications…" at bounding box center [403, 326] width 0 height 0
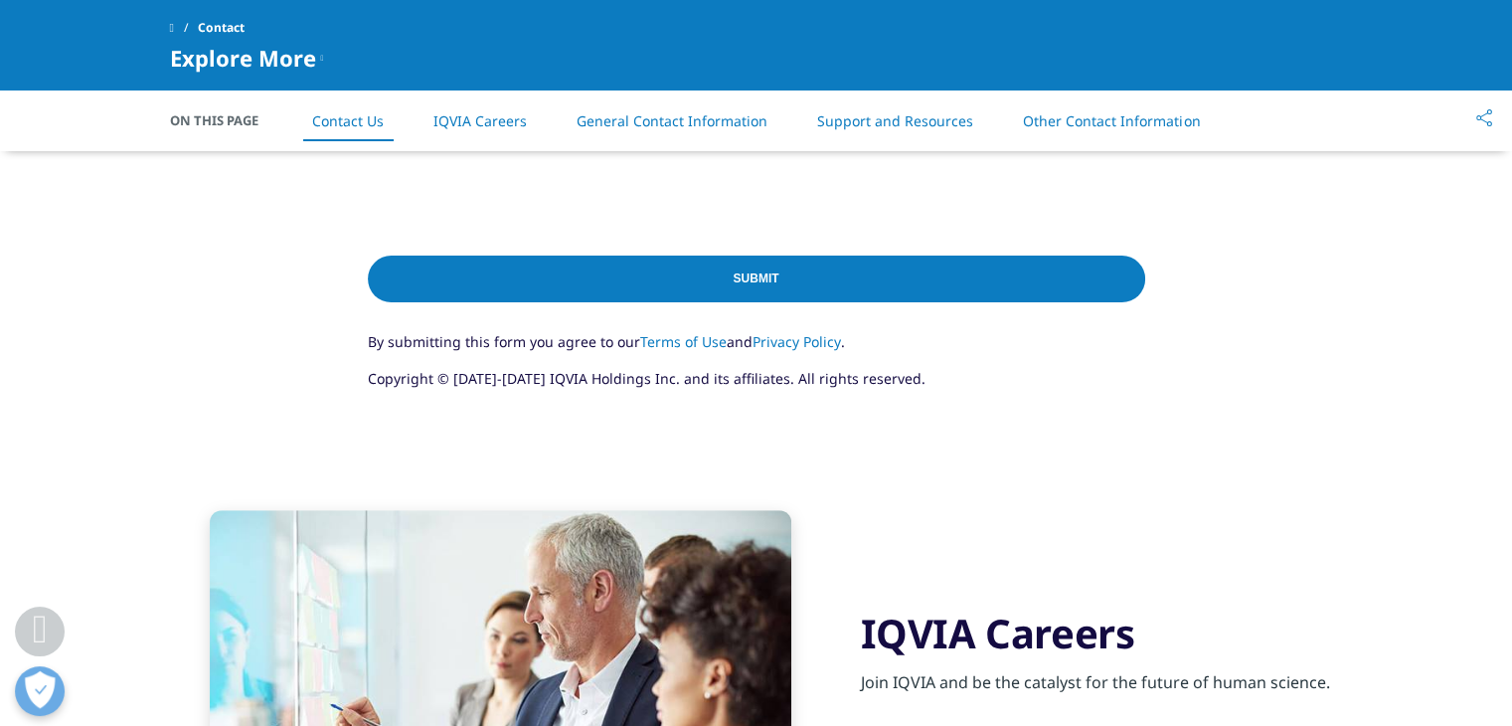
scroll to position [1209, 0]
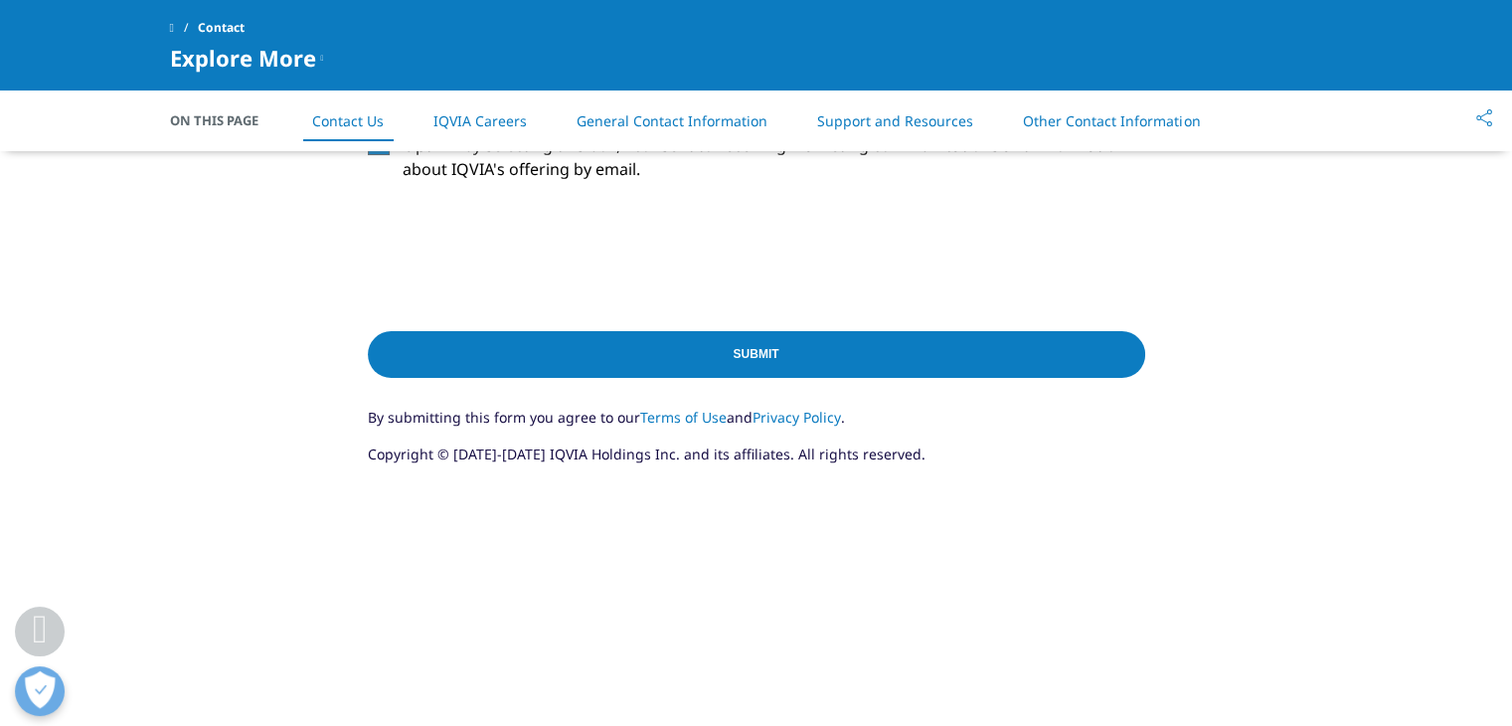
click at [756, 367] on input "Submit" at bounding box center [756, 354] width 777 height 47
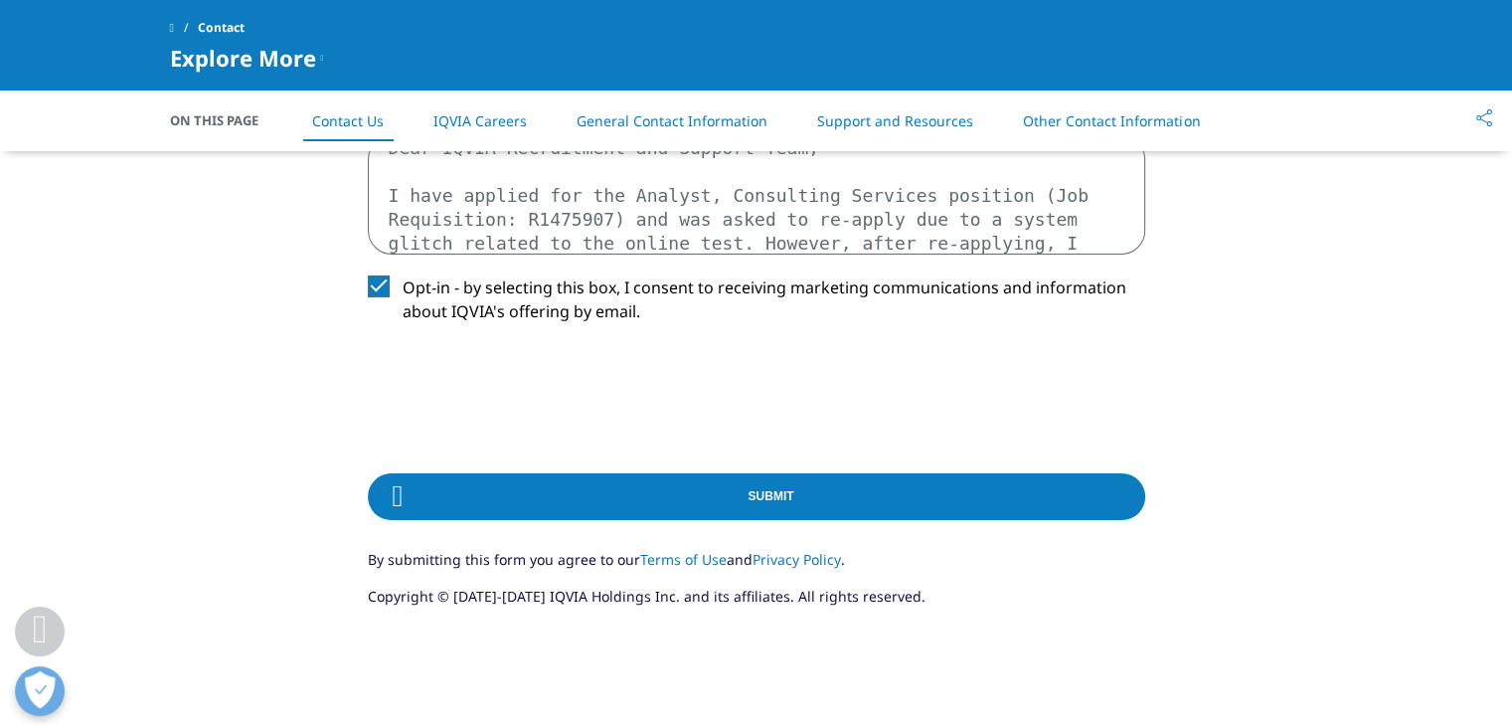
scroll to position [1080, 0]
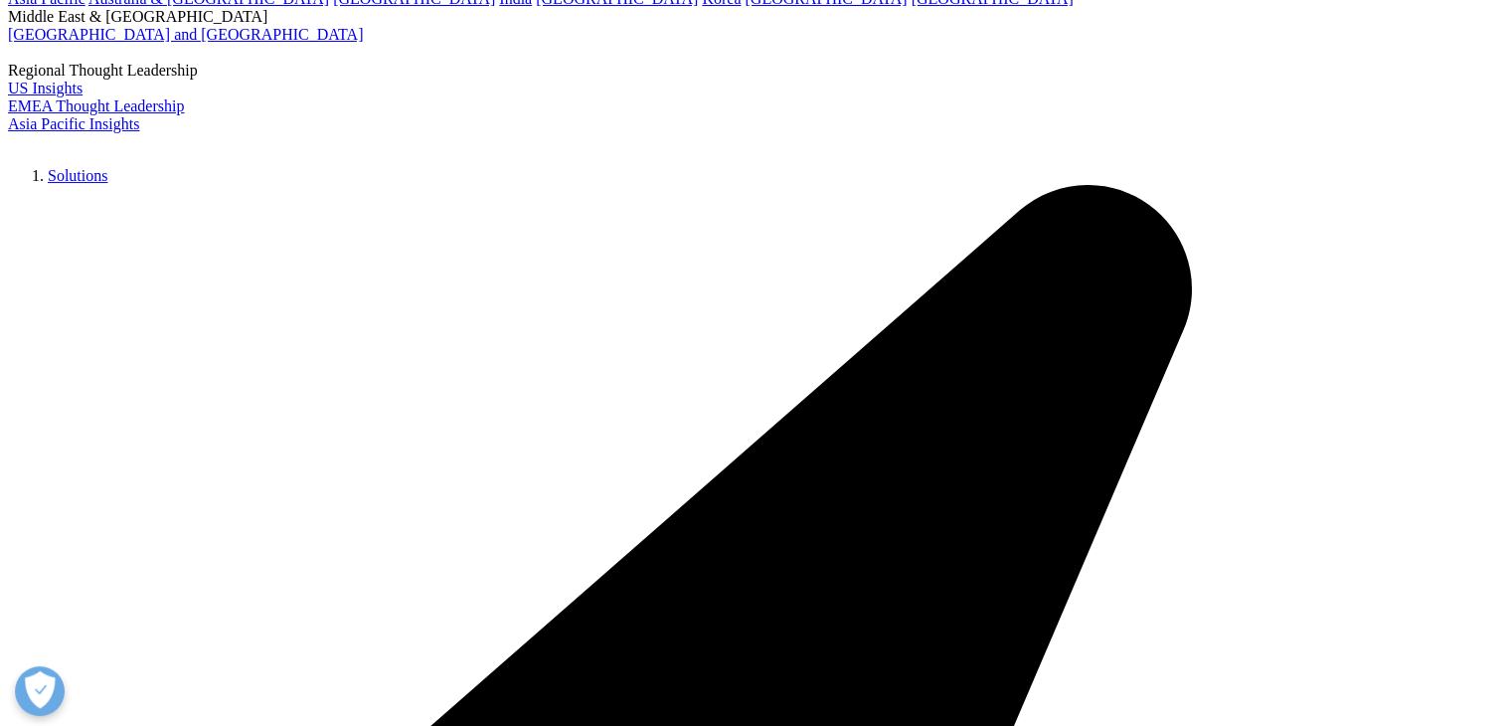
scroll to position [300, 0]
